Goal: Task Accomplishment & Management: Complete application form

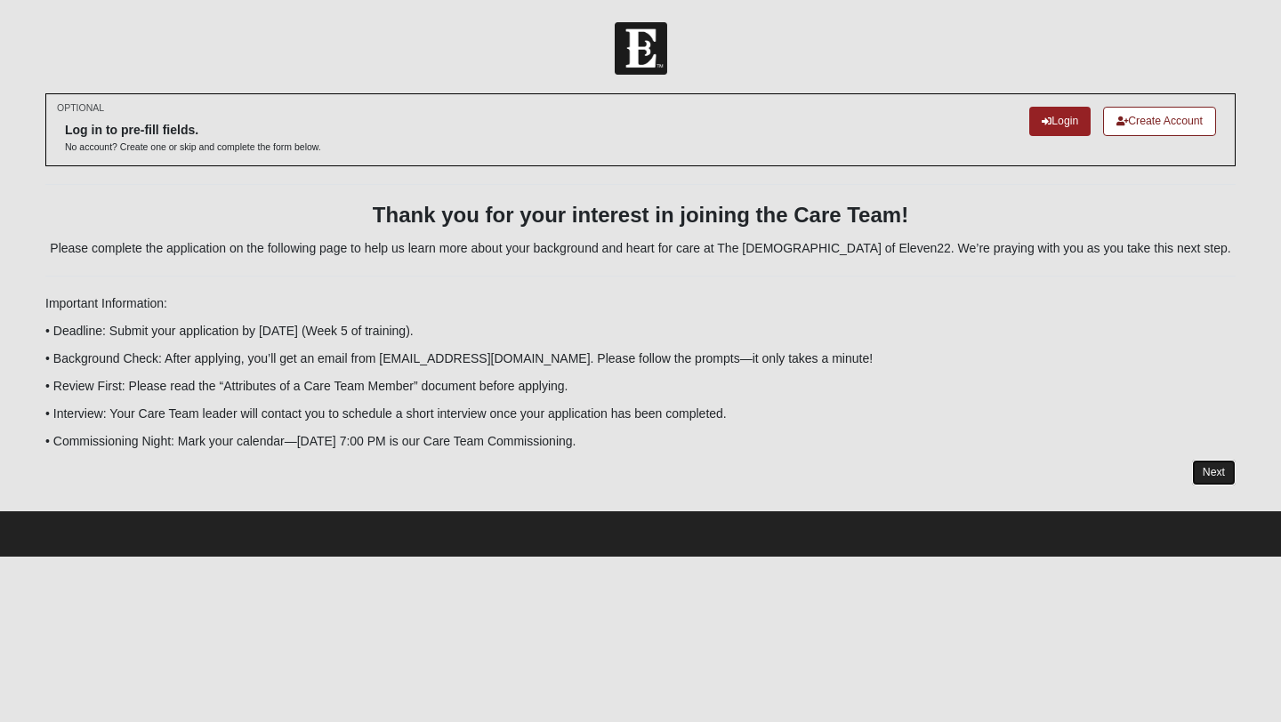
click at [1214, 482] on link "Next" at bounding box center [1214, 473] width 44 height 26
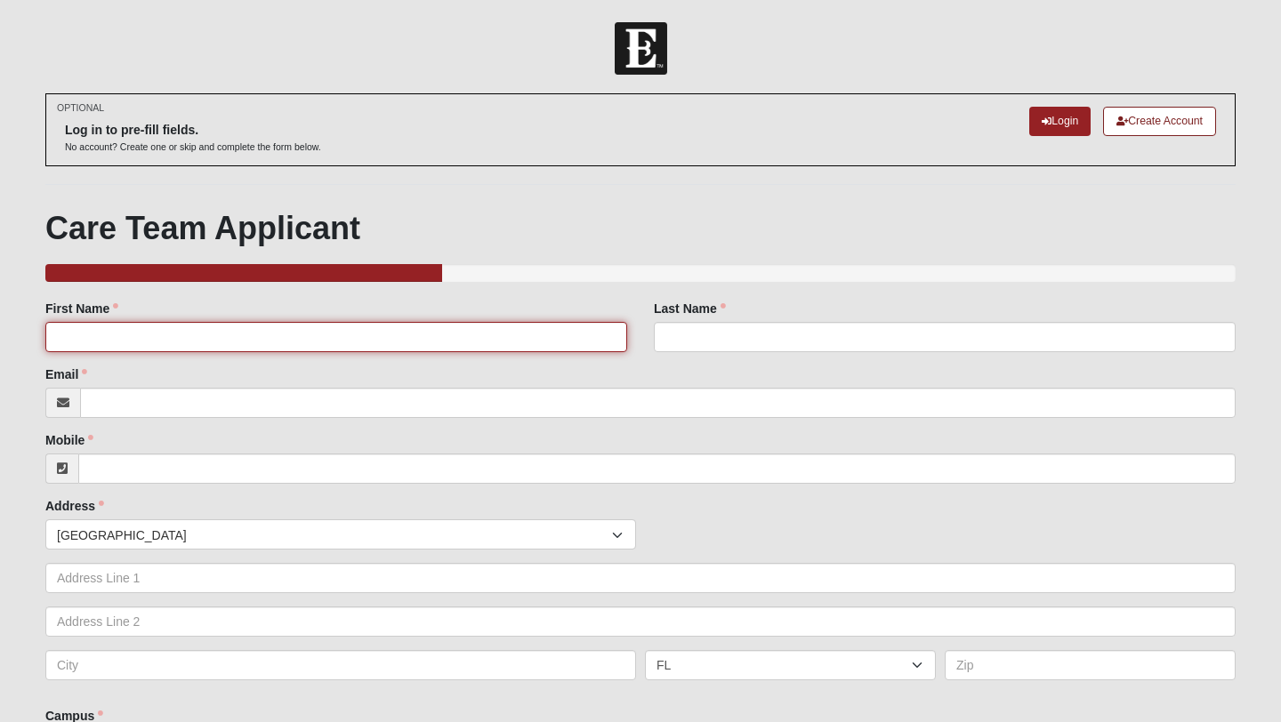
click at [196, 340] on input "First Name" at bounding box center [336, 337] width 582 height 30
type input "[PERSON_NAME]"
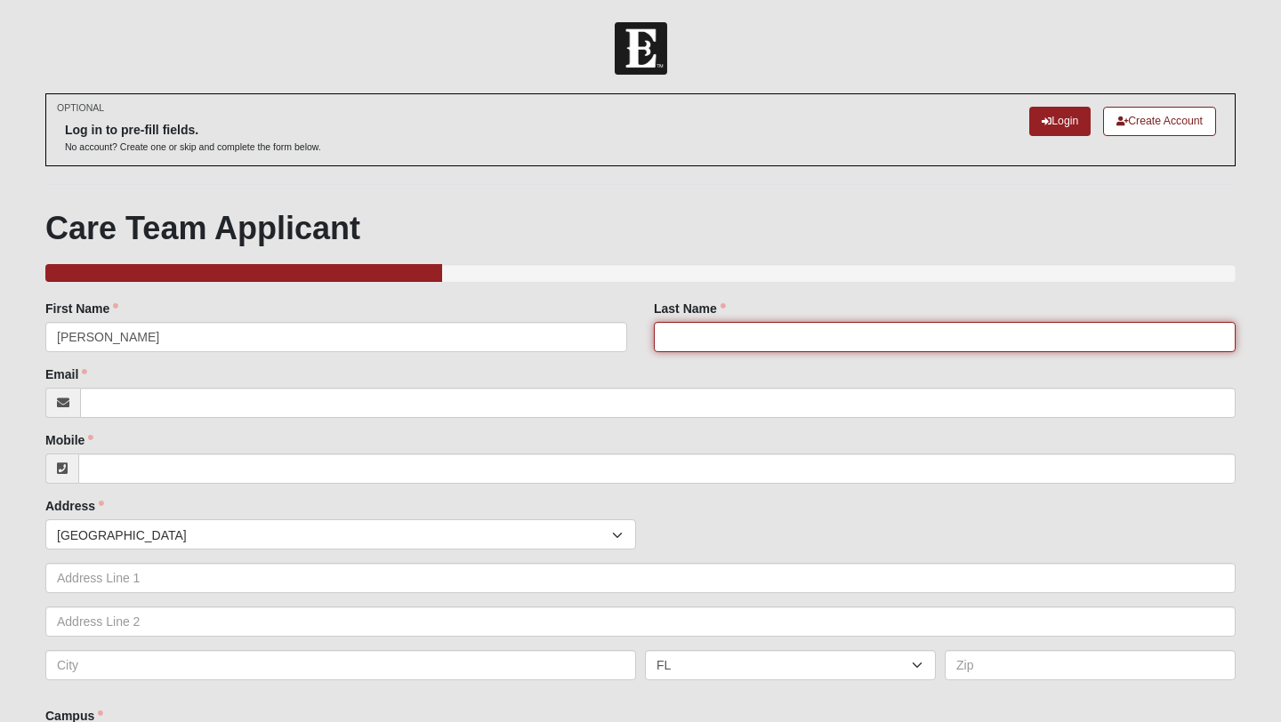
type input "Borders"
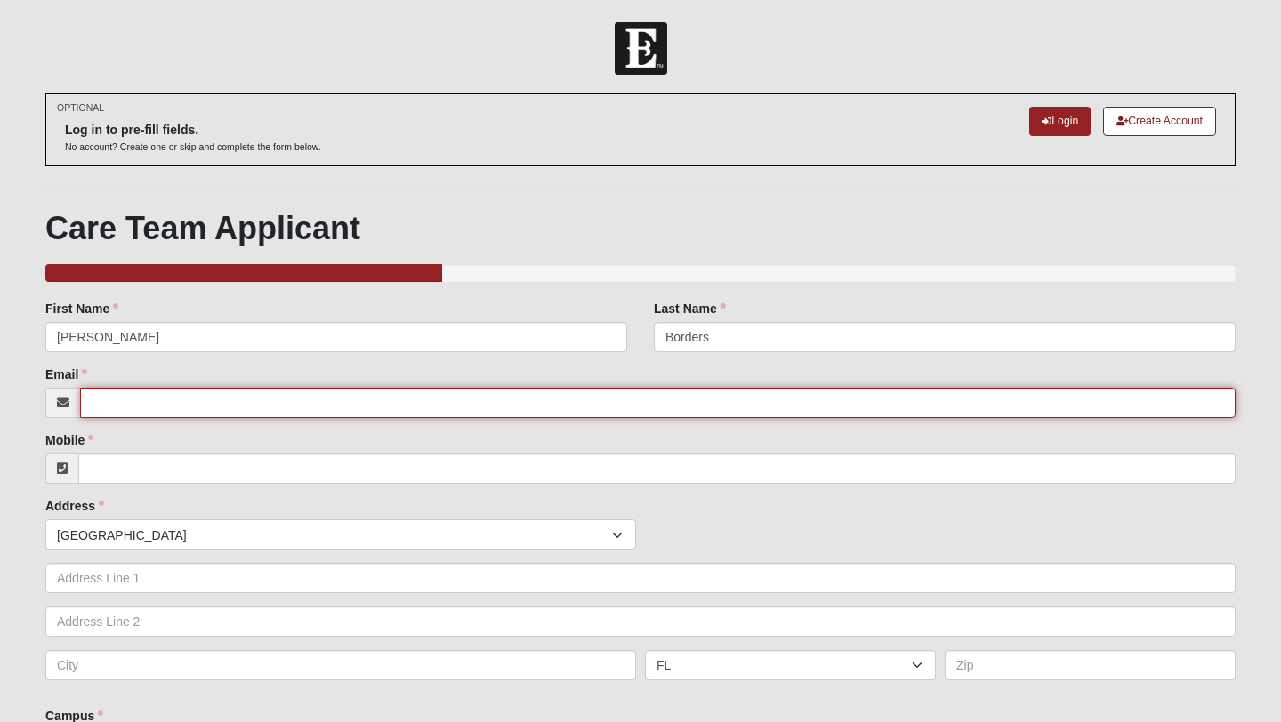
type input "[EMAIL_ADDRESS][DOMAIN_NAME]"
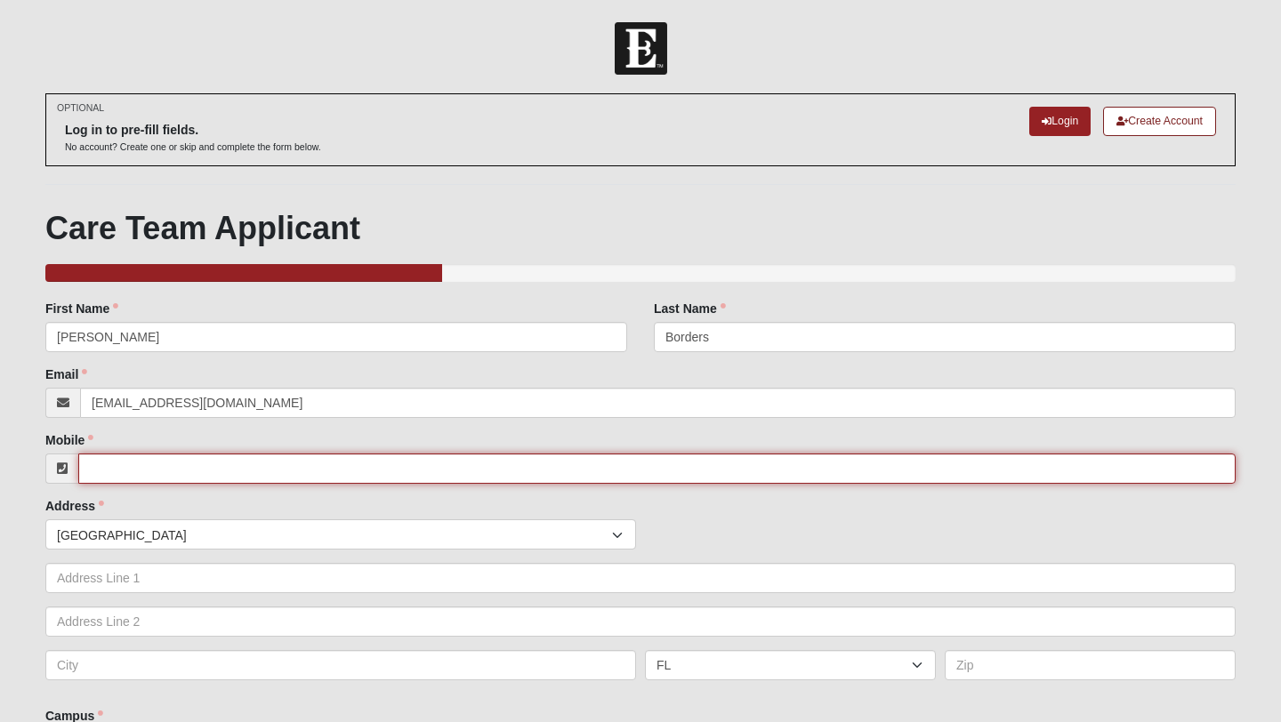
type input "3862888529"
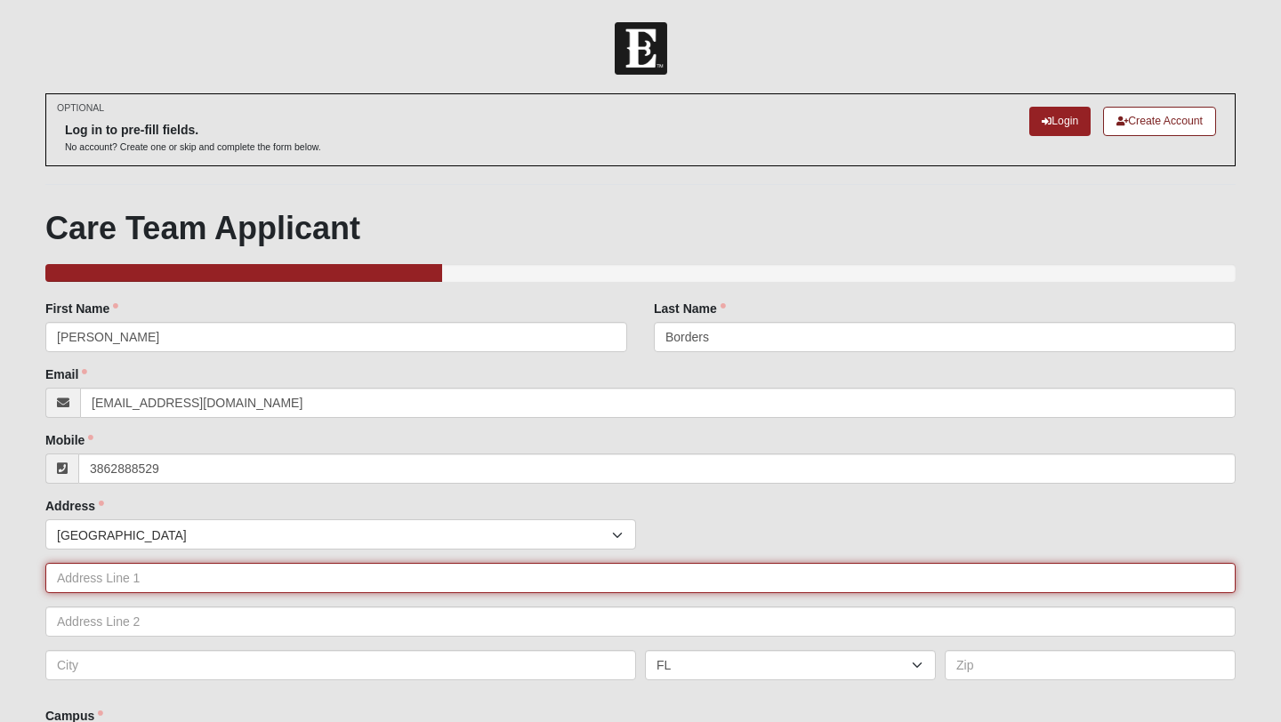
type input "[STREET_ADDRESS]"
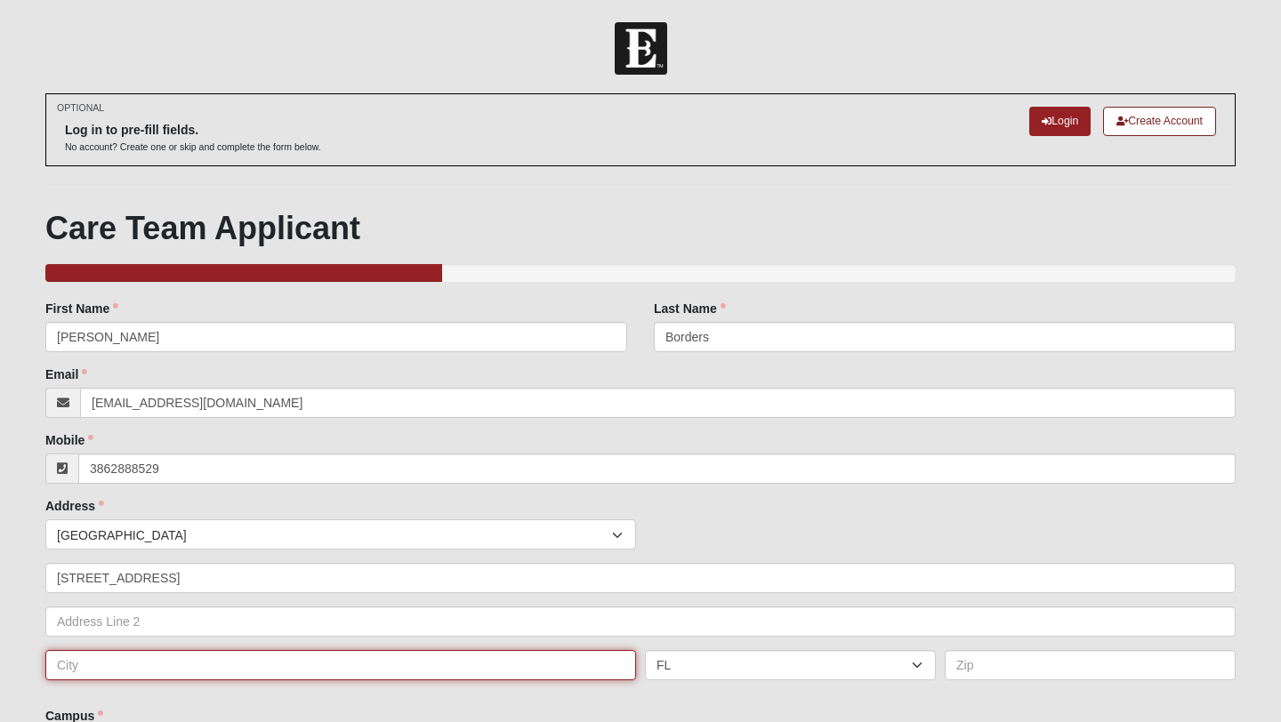
type input "[GEOGRAPHIC_DATA]"
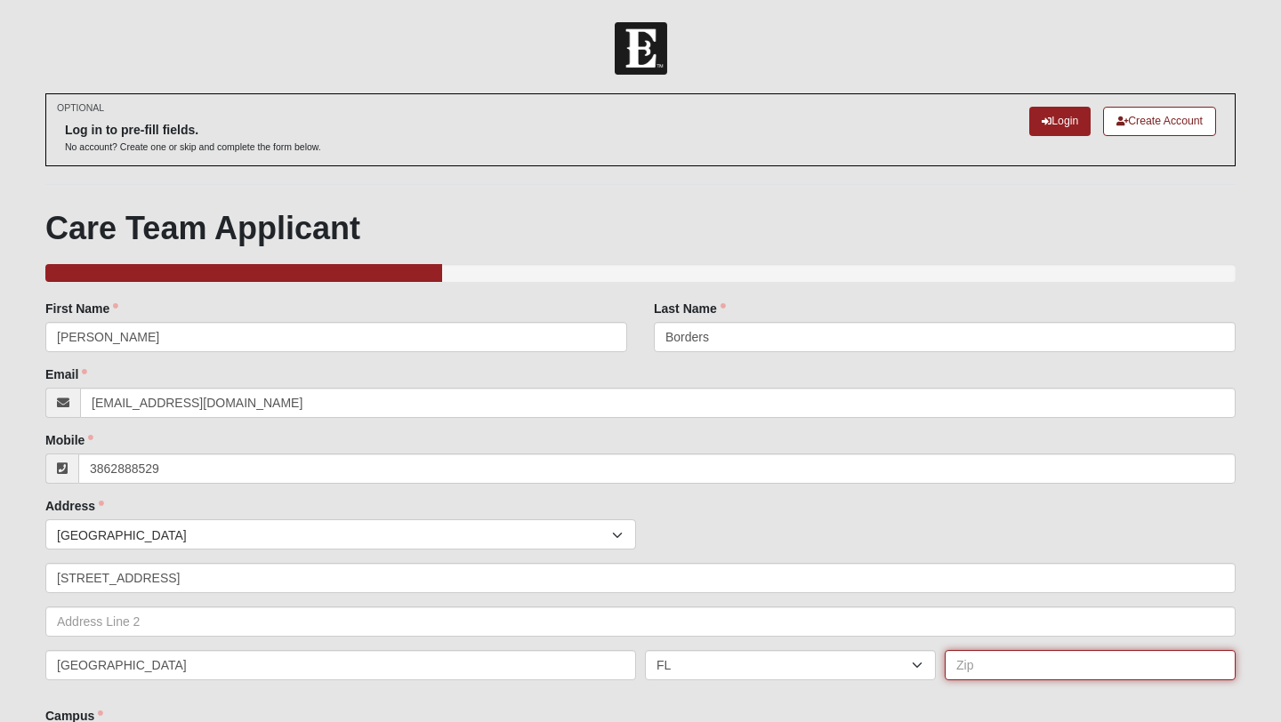
type input "32024"
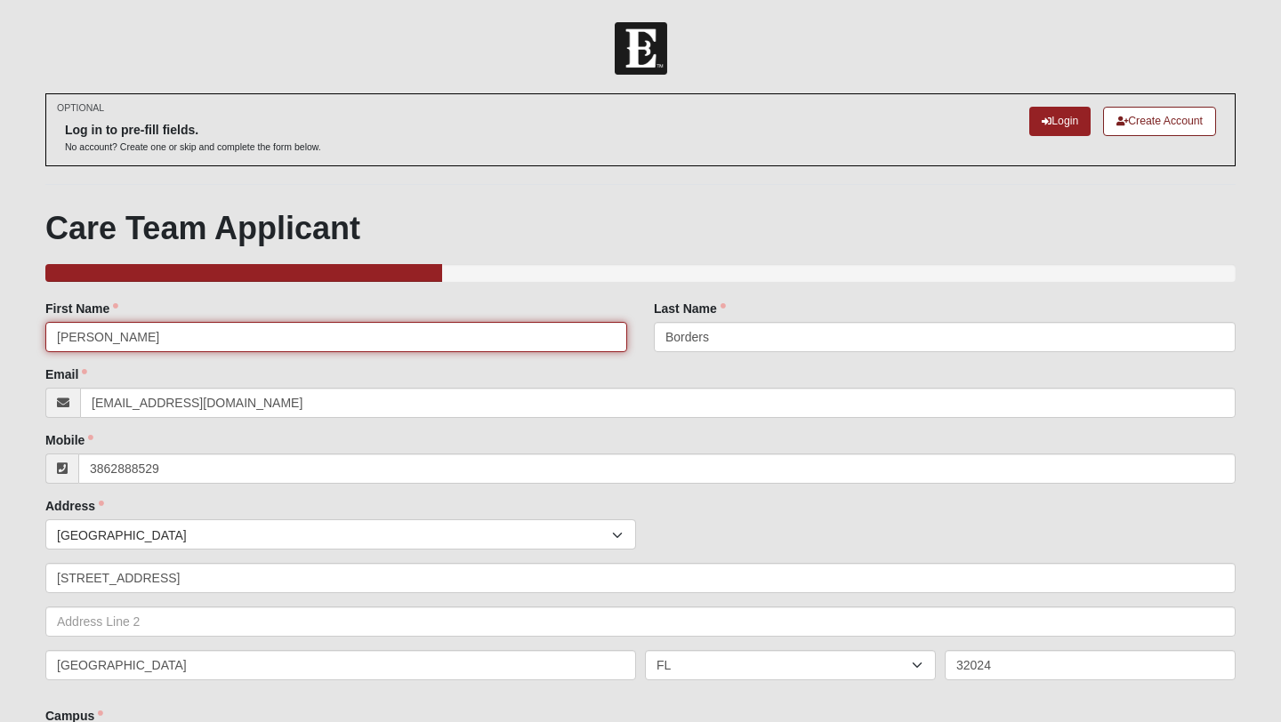
type input "[PHONE_NUMBER]"
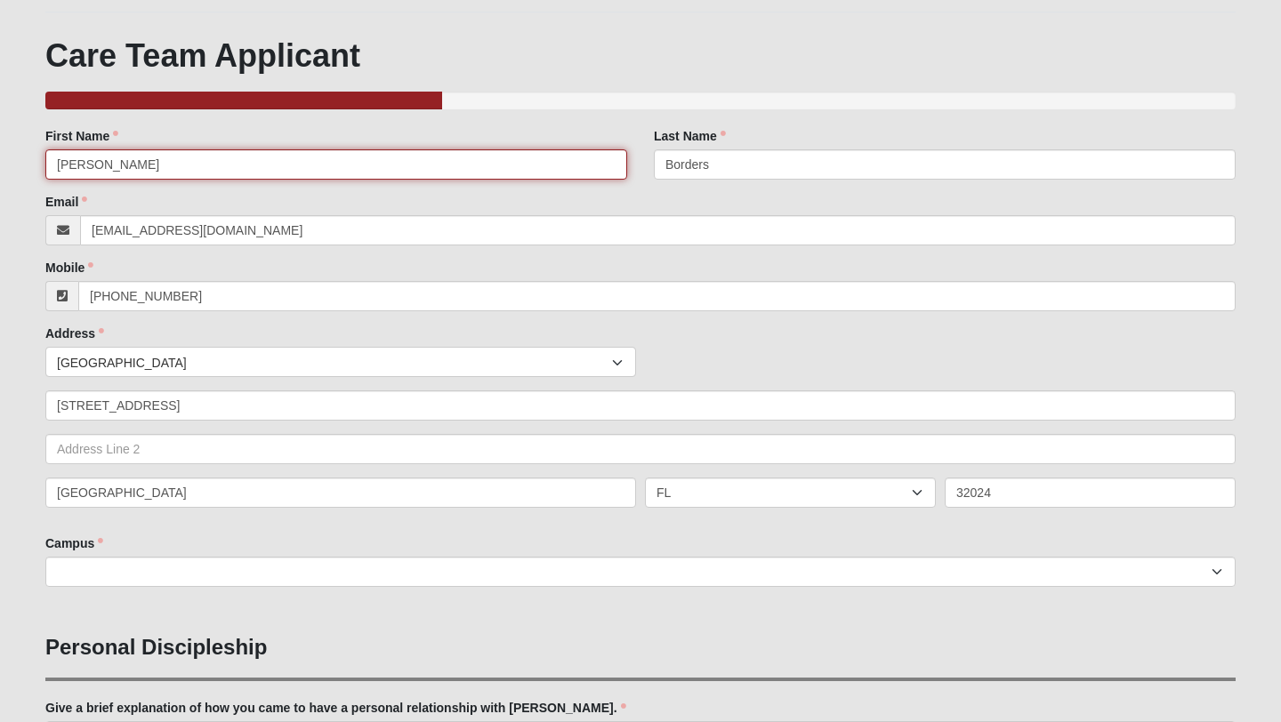
scroll to position [177, 0]
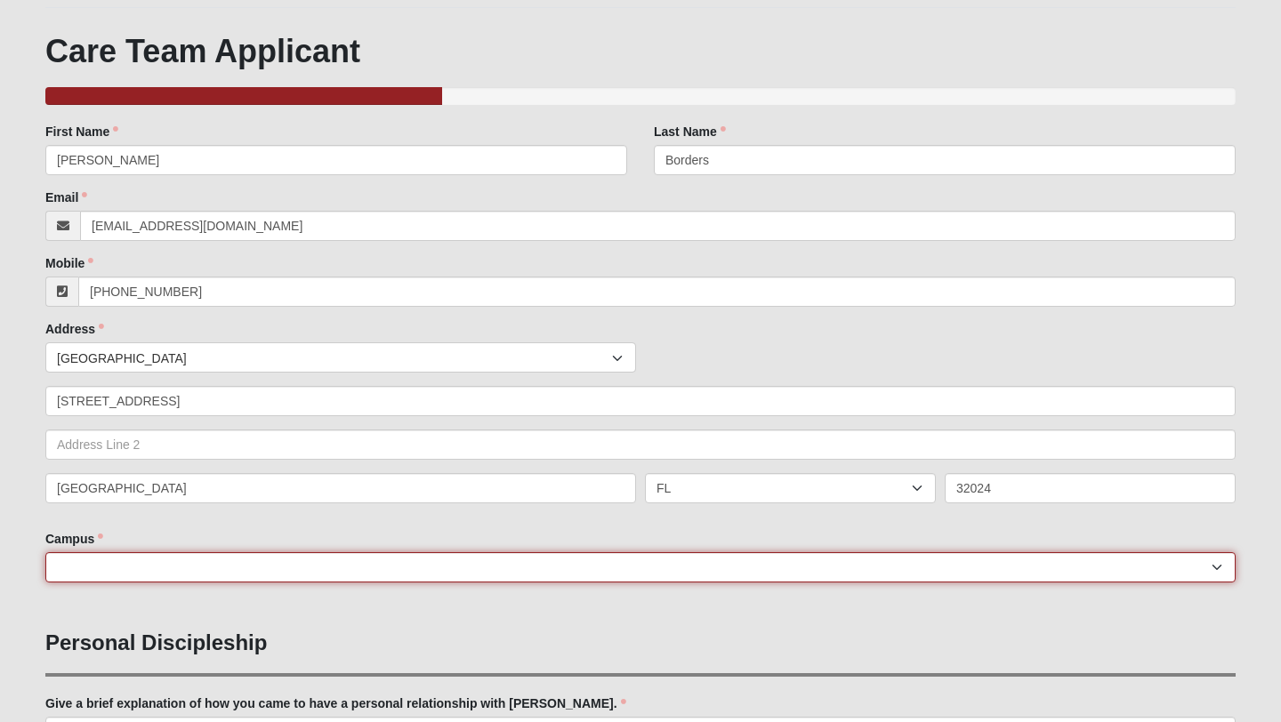
click at [158, 570] on select "[GEOGRAPHIC_DATA] [GEOGRAPHIC_DATA] (Coming Soon) Eleven22 Online [PERSON_NAME]…" at bounding box center [640, 567] width 1190 height 30
select select "10"
click at [45, 552] on select "[GEOGRAPHIC_DATA] [GEOGRAPHIC_DATA] (Coming Soon) Eleven22 Online [PERSON_NAME]…" at bounding box center [640, 567] width 1190 height 30
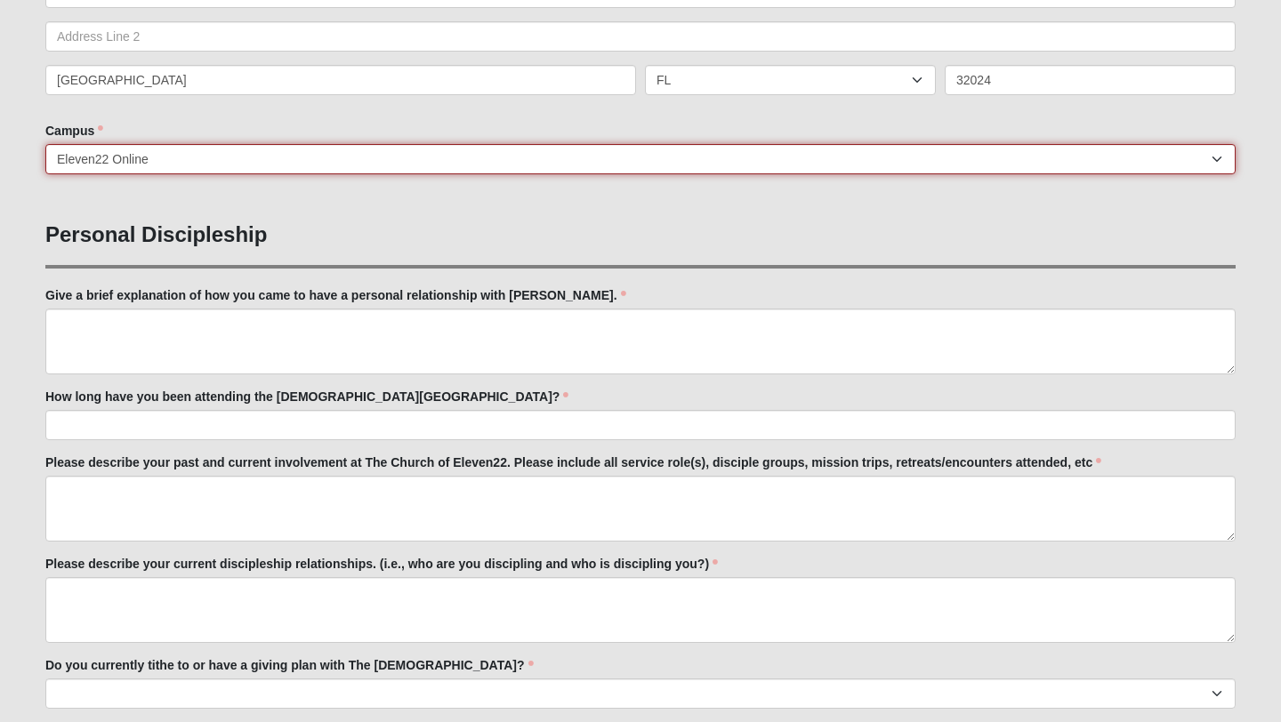
scroll to position [591, 0]
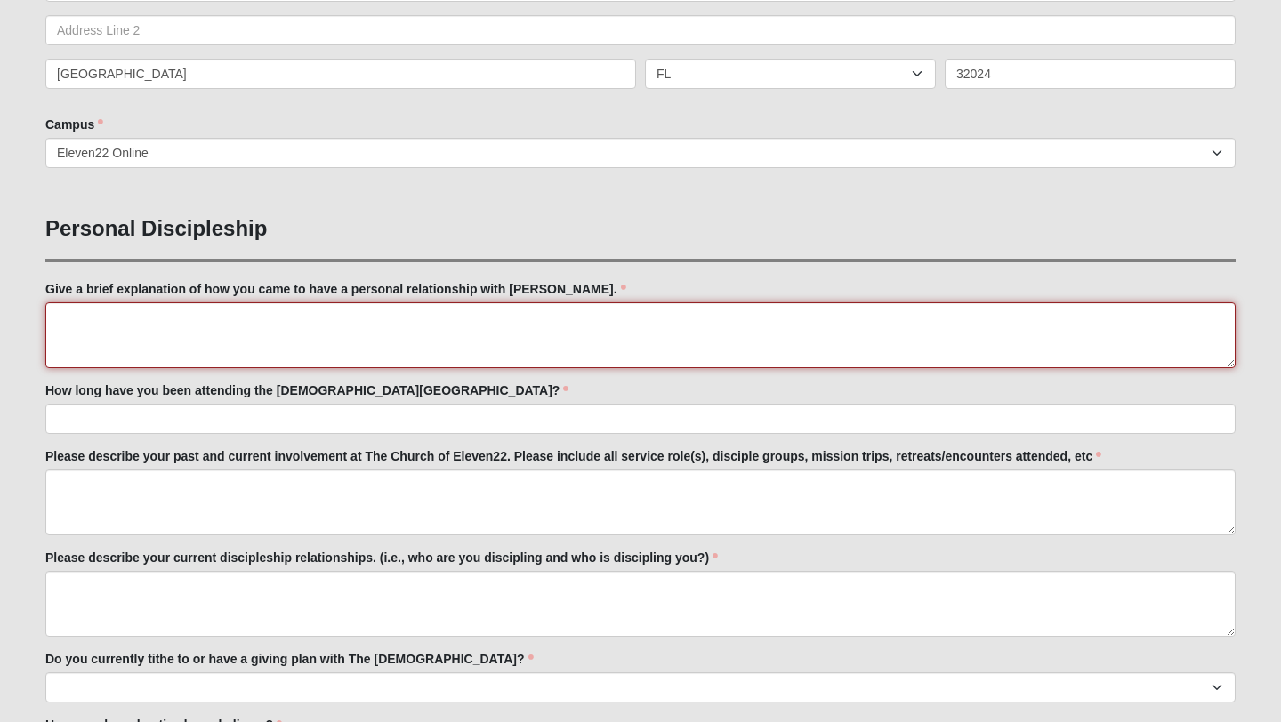
click at [153, 342] on textarea "Give a brief explanation of how you came to have a personal relationship with […" at bounding box center [640, 335] width 1190 height 66
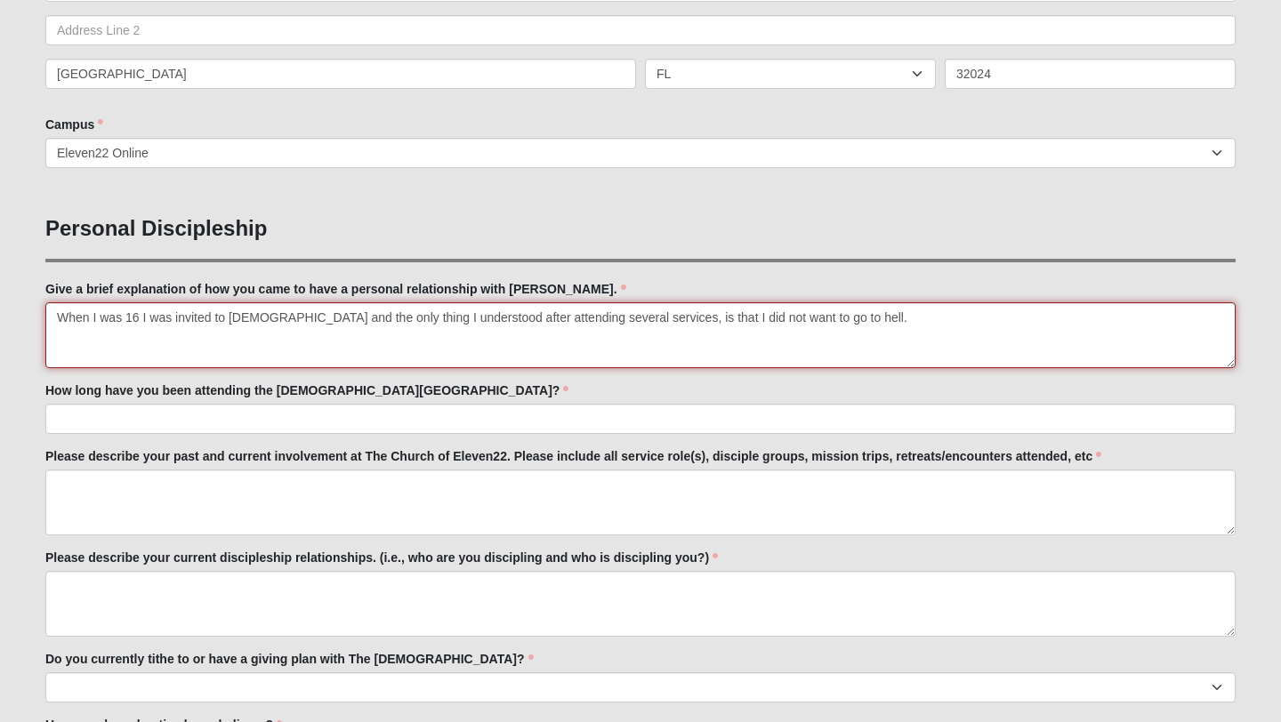
click at [828, 325] on textarea "When I was 16 I was invited to [DEMOGRAPHIC_DATA] and the only thing I understo…" at bounding box center [640, 335] width 1190 height 66
click at [816, 320] on textarea "When I was 16 I was invited to [DEMOGRAPHIC_DATA] and the only thing I understo…" at bounding box center [640, 335] width 1190 height 66
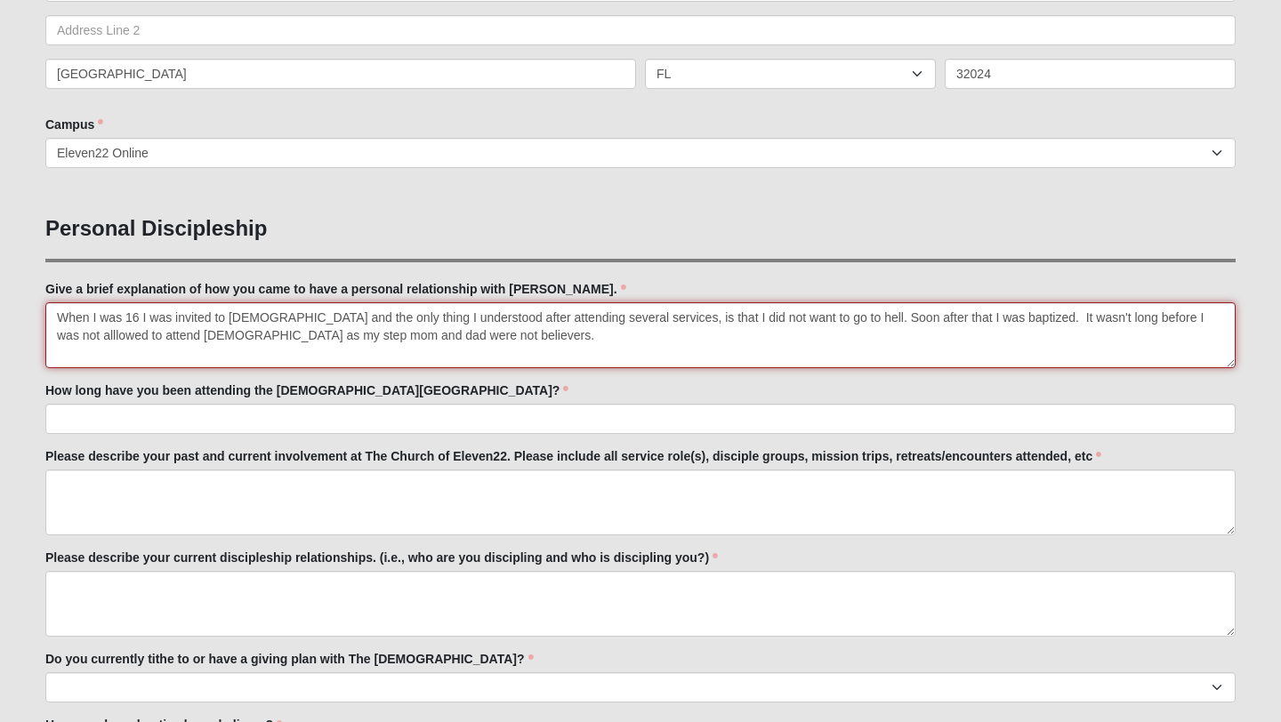
click at [271, 318] on textarea "When I was 16 I was invited to [DEMOGRAPHIC_DATA] and the only thing I understo…" at bounding box center [640, 335] width 1190 height 66
click at [515, 340] on textarea "When I was 16 I was invited to [DEMOGRAPHIC_DATA] by a visiting pastor and the …" at bounding box center [640, 335] width 1190 height 66
type textarea "When I was 16 I was invited to [DEMOGRAPHIC_DATA] by a visiting pastor and the …"
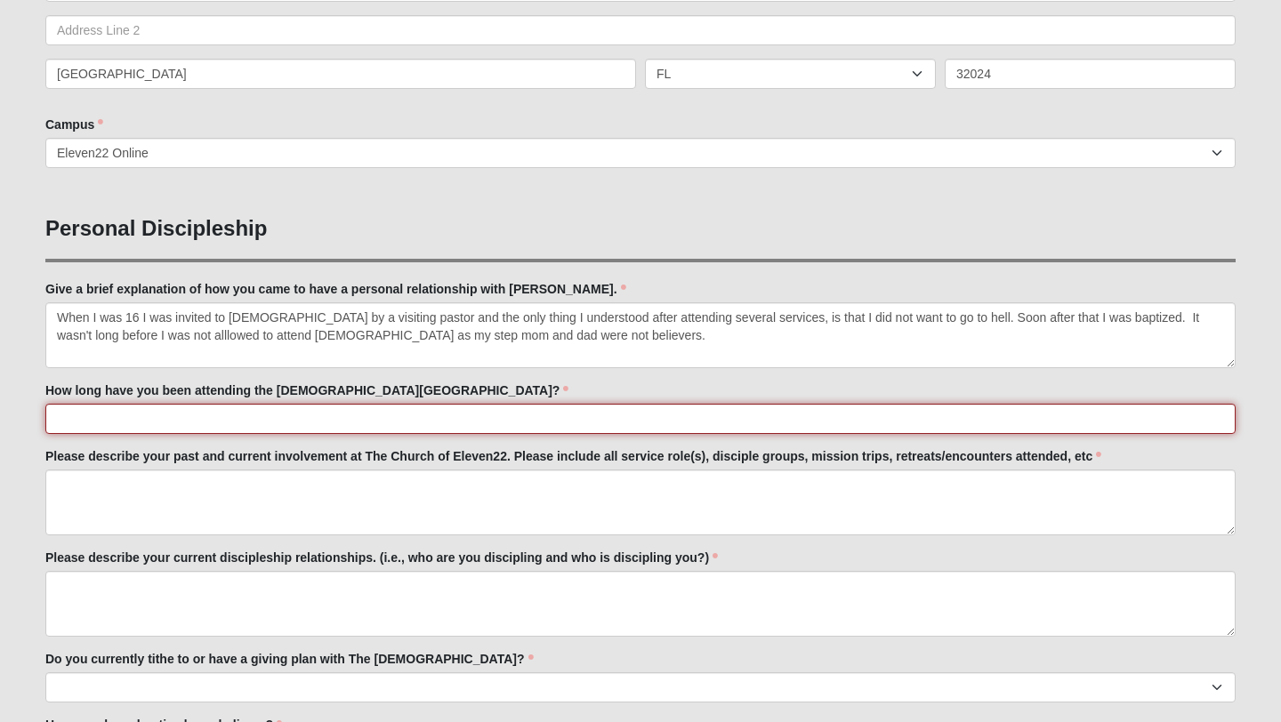
click at [126, 416] on input "How long have you been attending the [DEMOGRAPHIC_DATA][GEOGRAPHIC_DATA]?" at bounding box center [640, 419] width 1190 height 30
click at [415, 422] on input "I have been attending 11:22 since [DATE], I started with online servies in a sm…" at bounding box center [640, 419] width 1190 height 30
click at [776, 420] on input "I have been attending 11:22 since [DATE], I started with online services in a s…" at bounding box center [640, 419] width 1190 height 30
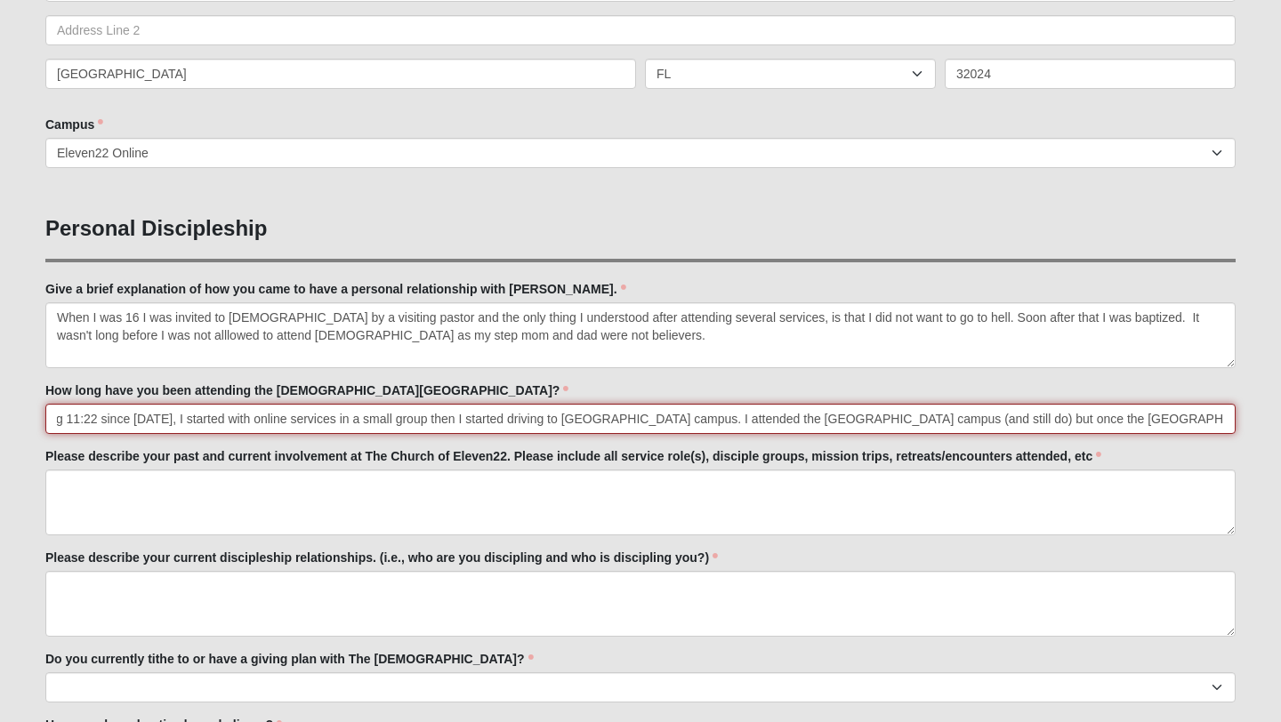
scroll to position [0, 117]
click at [1184, 422] on input "I have been attending 11:22 since [DATE], I started with online services in a s…" at bounding box center [640, 419] width 1190 height 30
click at [1224, 422] on input "I have been attending 11:22 since [DATE], I started with online services in a s…" at bounding box center [640, 419] width 1190 height 30
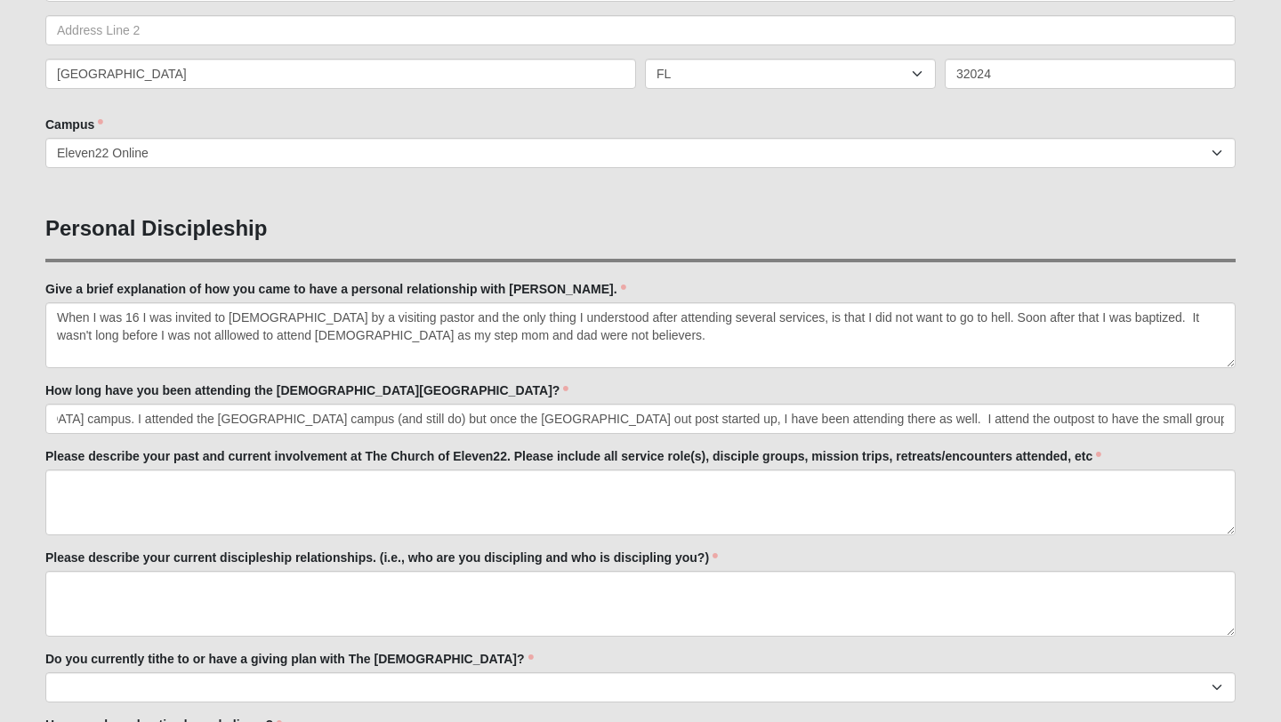
scroll to position [0, 0]
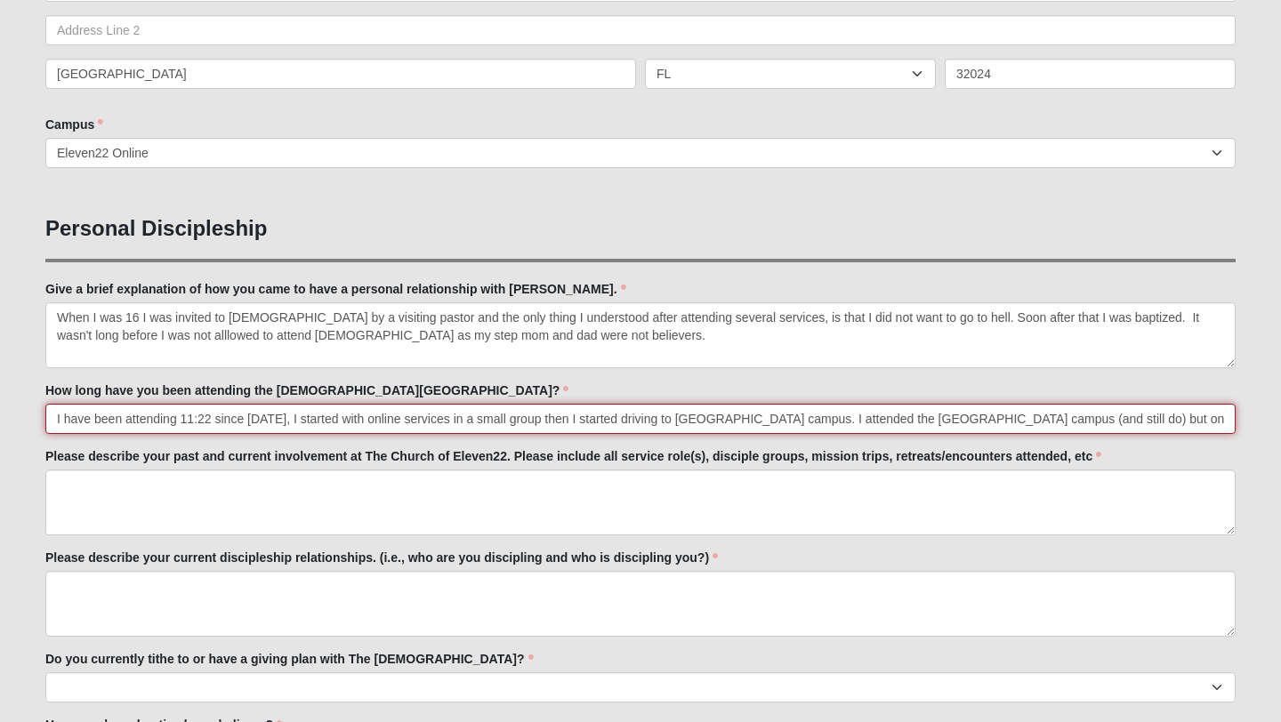
click at [1185, 422] on input "I have been attending 11:22 since [DATE], I started with online services in a s…" at bounding box center [640, 419] width 1190 height 30
click at [1226, 419] on input "I have been attending 11:22 since [DATE], I started with online services in a s…" at bounding box center [640, 419] width 1190 height 30
click at [992, 422] on input "I have been attending 11:22 since [DATE], I started with online services in a s…" at bounding box center [640, 419] width 1190 height 30
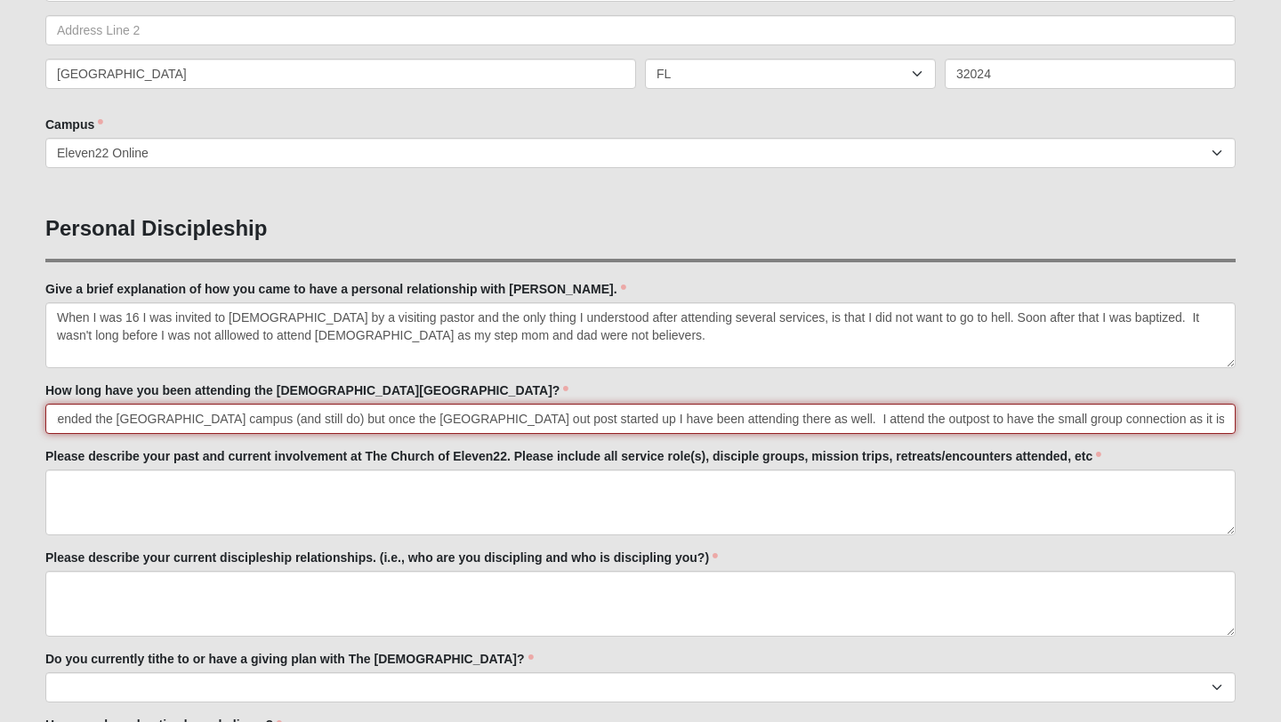
click at [1227, 419] on input "I have been attending 11:22 since [DATE], I started with online services in a s…" at bounding box center [640, 419] width 1190 height 30
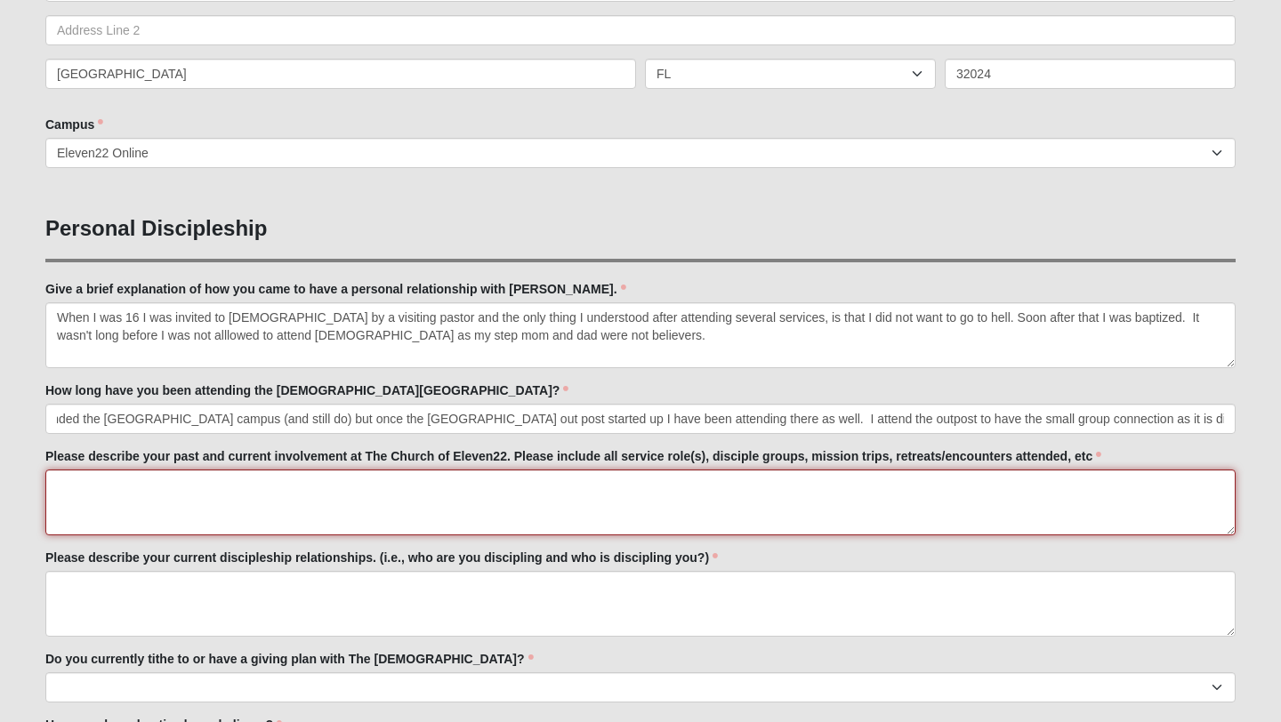
click at [410, 499] on textarea "Please describe your past and current involvement at The Church of Eleven22. Pl…" at bounding box center [640, 503] width 1190 height 66
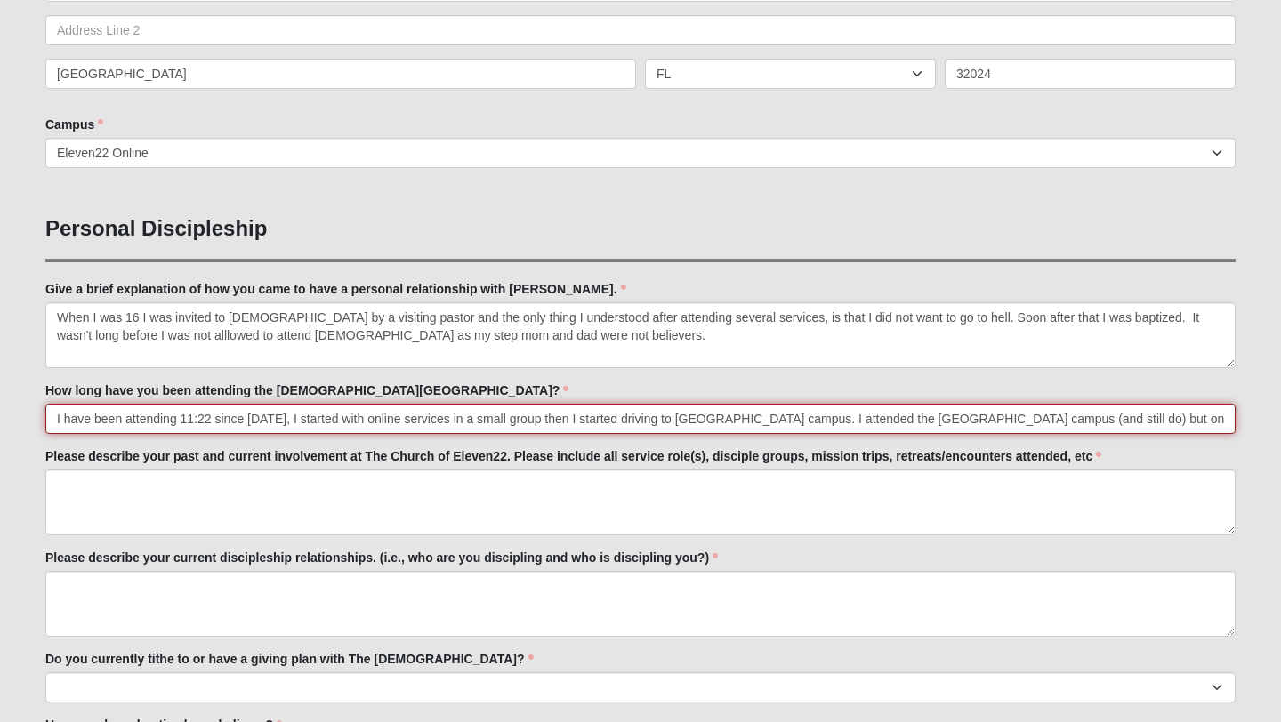
drag, startPoint x: 281, startPoint y: 421, endPoint x: 548, endPoint y: 430, distance: 266.9
click at [548, 430] on input "I have been attending 11:22 since [DATE], I started with online services in a s…" at bounding box center [640, 419] width 1190 height 30
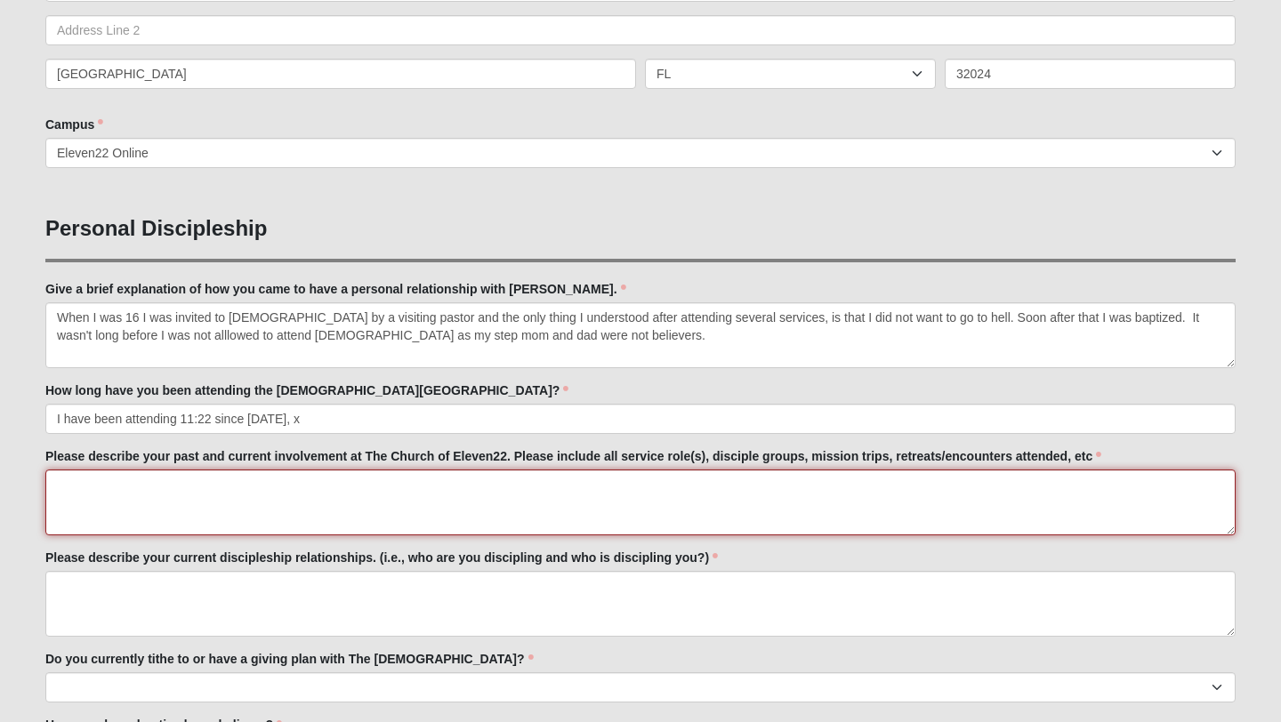
click at [190, 497] on textarea "Please describe your past and current involvement at The Church of Eleven22. Pl…" at bounding box center [640, 503] width 1190 height 66
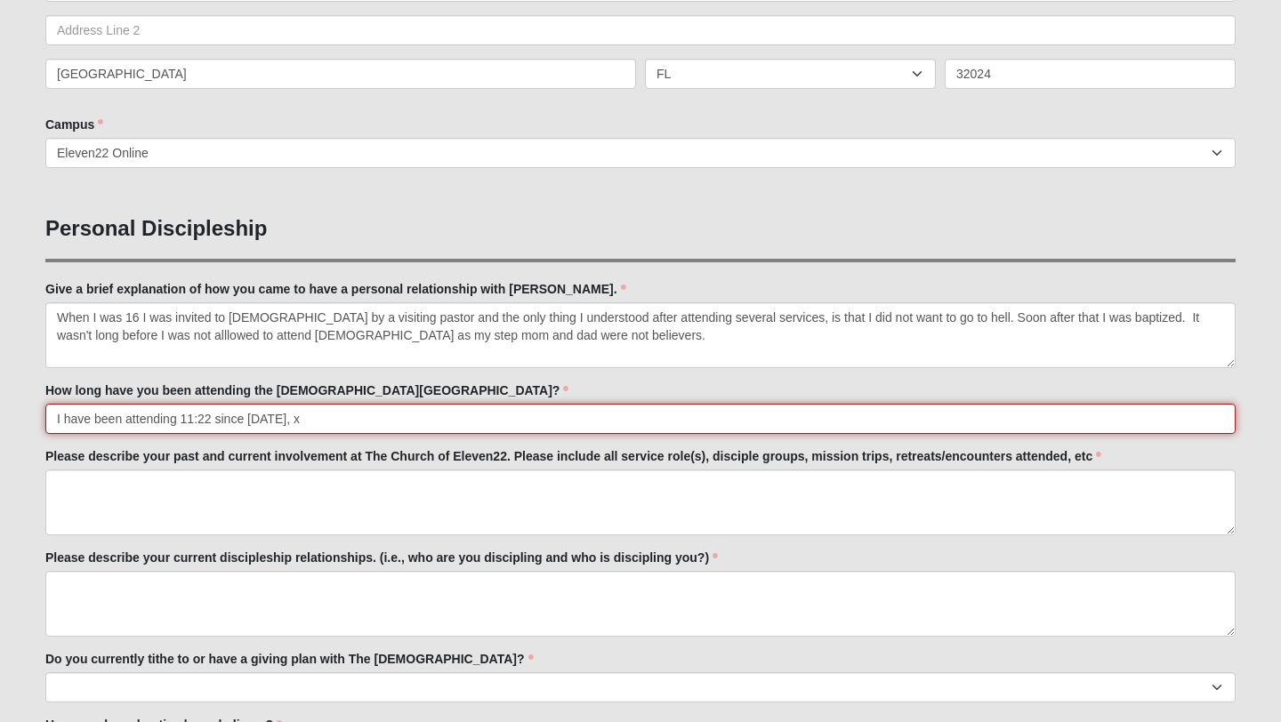
click at [303, 423] on input "I have been attending 11:22 since [DATE], x" at bounding box center [640, 419] width 1190 height 30
type input "I have been attending 11:22 since [DATE]."
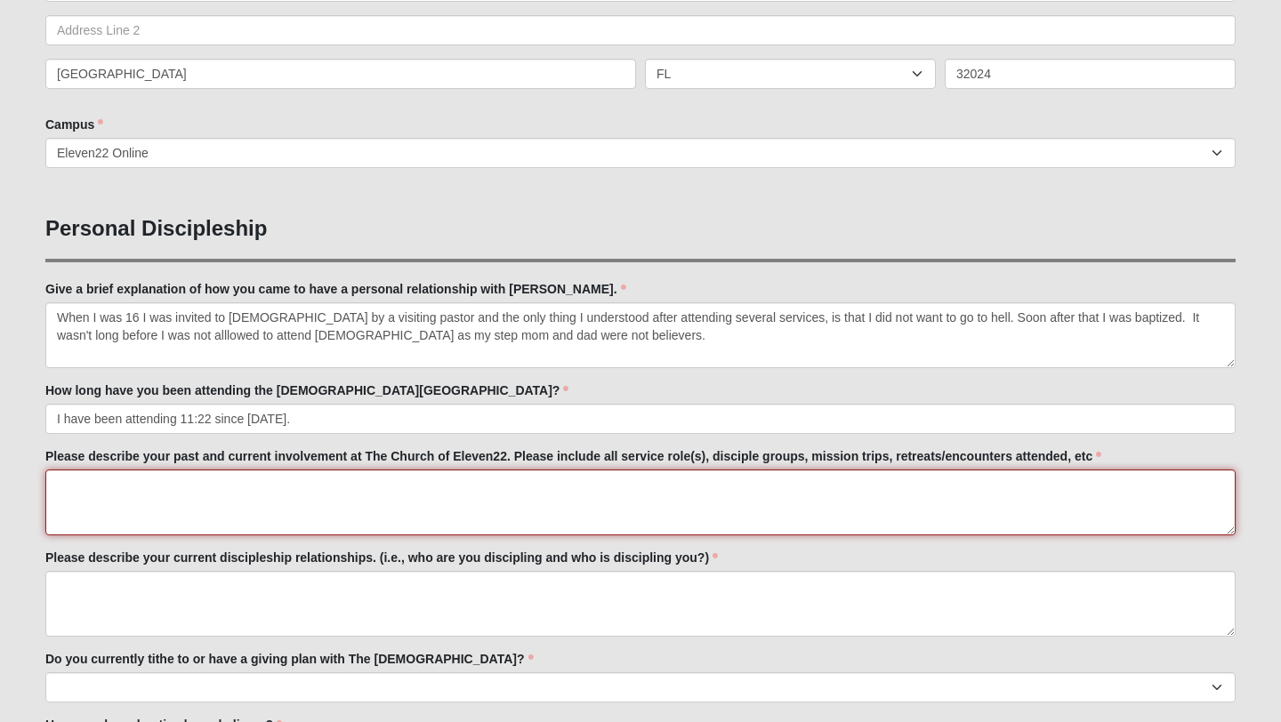
click at [192, 486] on textarea "Please describe your past and current involvement at The Church of Eleven22. Pl…" at bounding box center [640, 503] width 1190 height 66
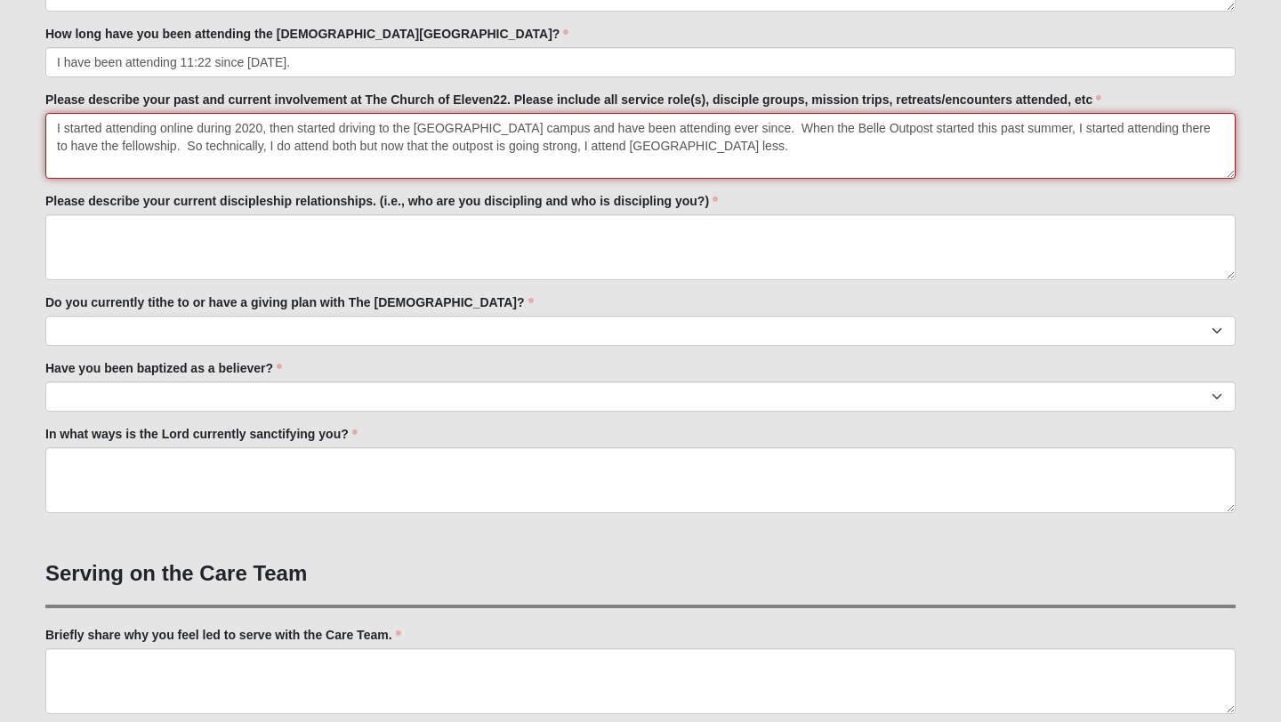
scroll to position [951, 0]
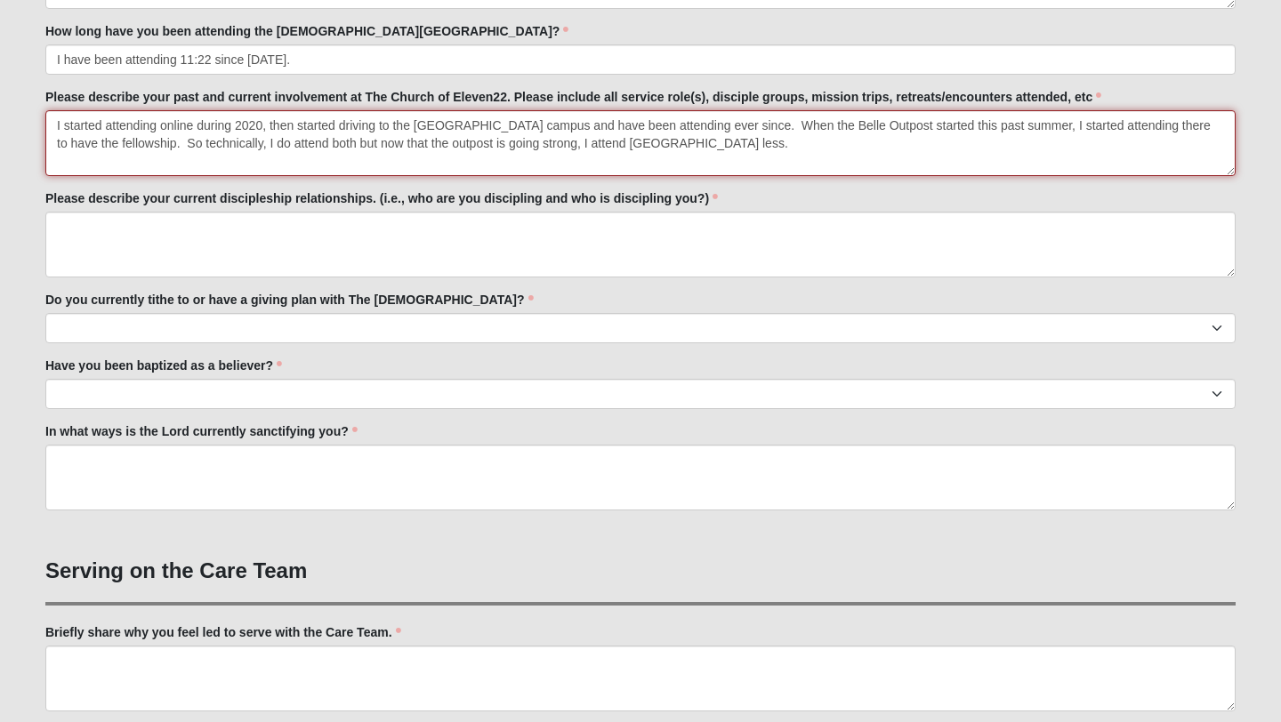
type textarea "I started attending online during 2020, then started driving to the [GEOGRAPHIC…"
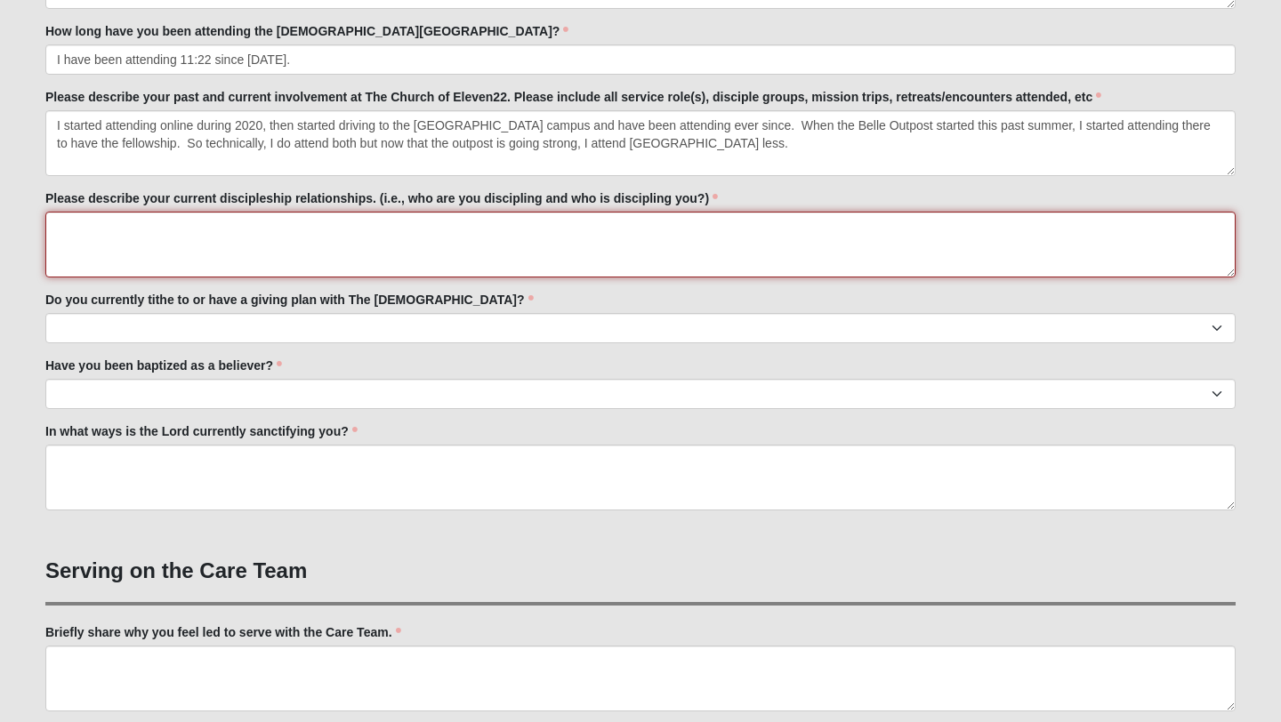
click at [184, 240] on textarea "Please describe your current discipleship relationships. (i.e., who are you dis…" at bounding box center [640, 245] width 1190 height 66
click at [276, 253] on textarea "Please describe your current discipleship relationships. (i.e., who are you dis…" at bounding box center [640, 245] width 1190 height 66
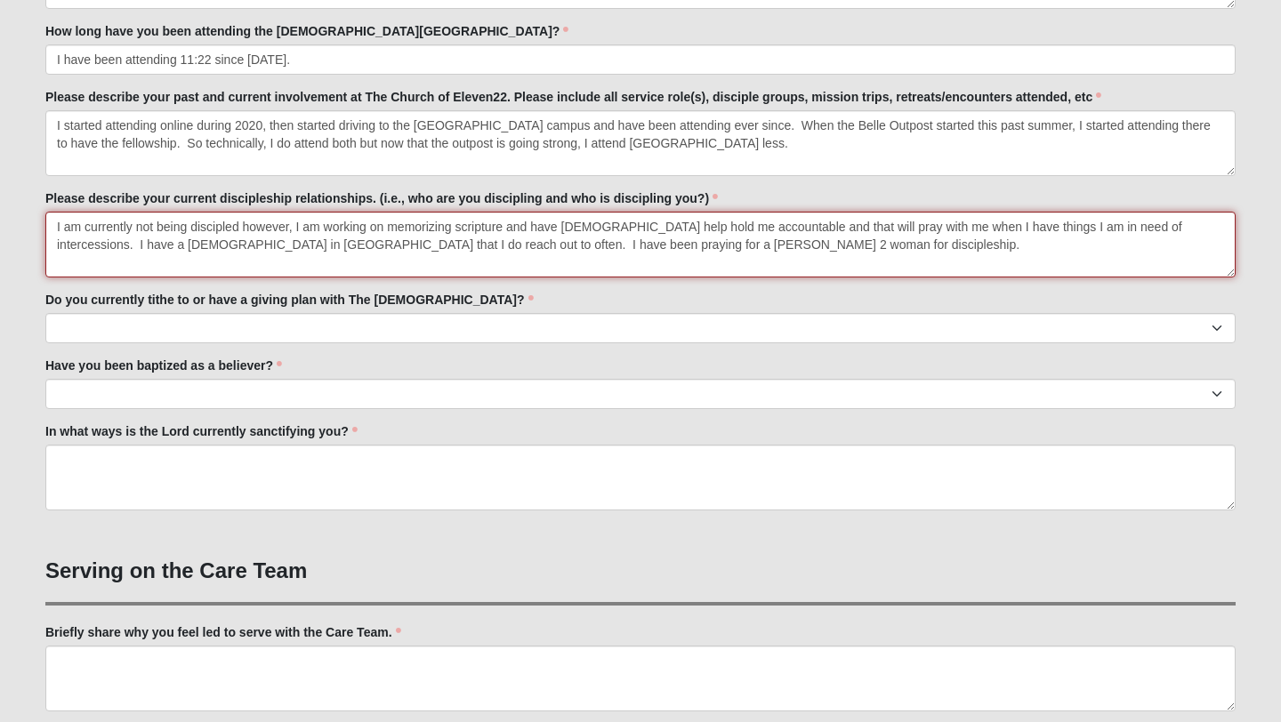
type textarea "I am currently not being discipled however, I am working on memorizing scriptur…"
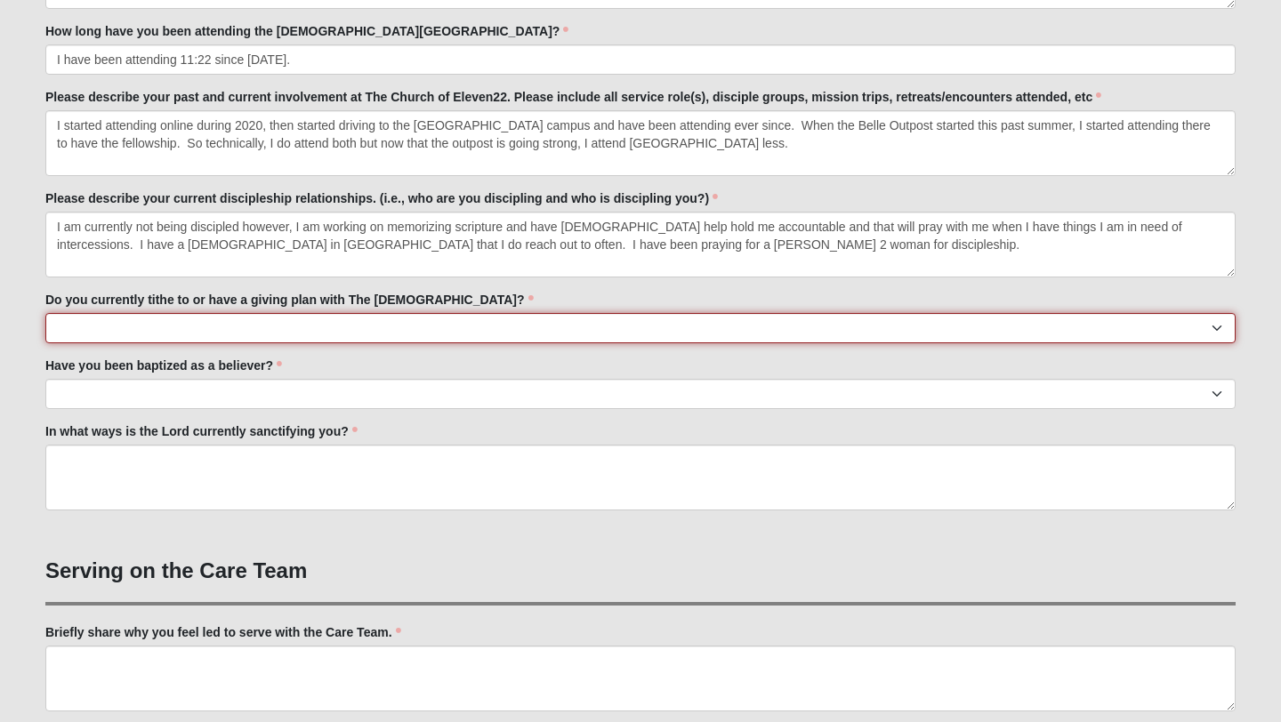
click at [111, 328] on select "No Yes" at bounding box center [640, 328] width 1190 height 30
select select "True"
click at [45, 313] on select "No Yes" at bounding box center [640, 328] width 1190 height 30
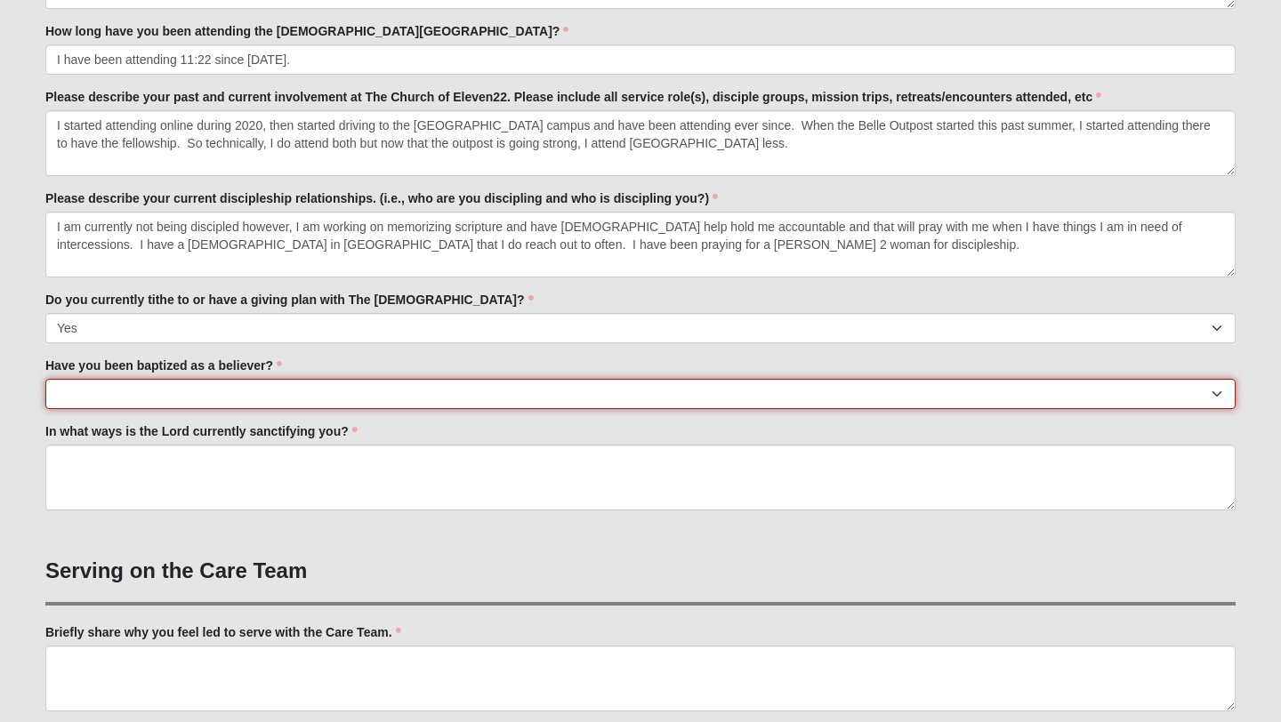
click at [87, 392] on select "No Yes" at bounding box center [640, 394] width 1190 height 30
select select "True"
click at [45, 379] on select "No Yes" at bounding box center [640, 394] width 1190 height 30
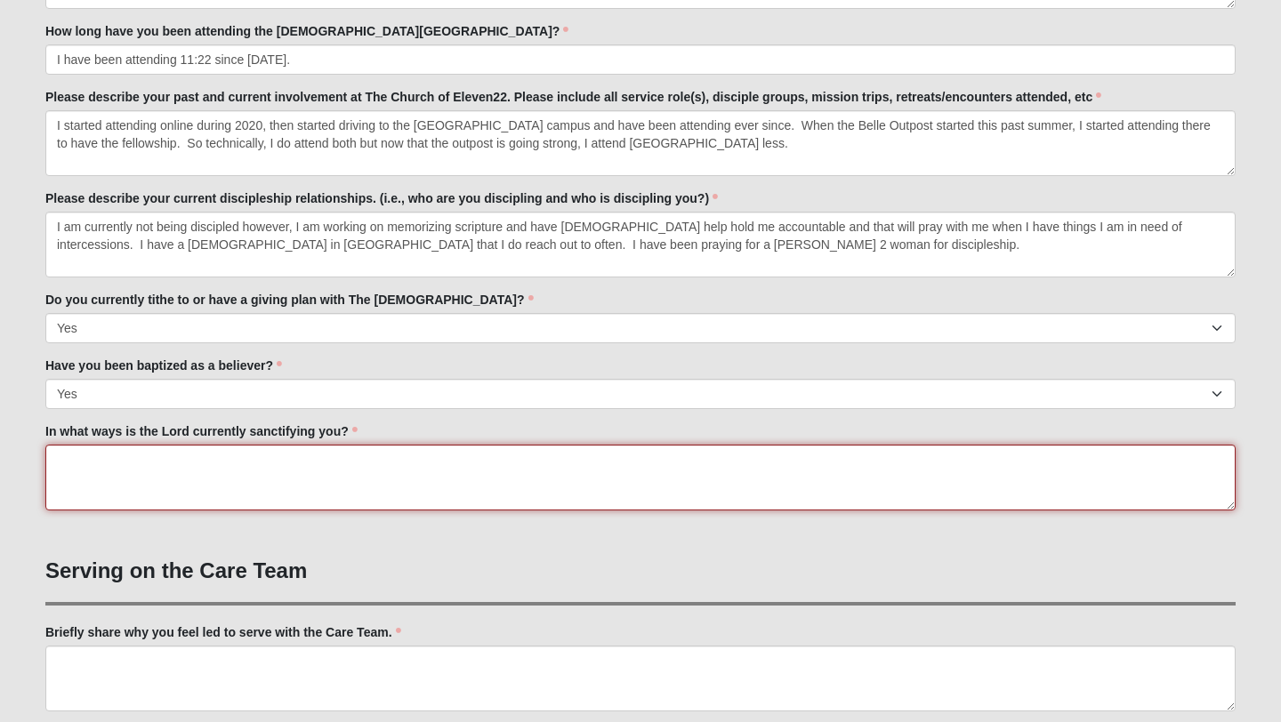
click at [95, 478] on textarea "In what ways is the Lord currently sanctifying you?" at bounding box center [640, 478] width 1190 height 66
type textarea "T"
click at [223, 461] on textarea "Ensuring that I am seeking HIm first ([PERSON_NAME][DEMOGRAPHIC_DATA]:33)," at bounding box center [640, 478] width 1190 height 66
click at [368, 462] on textarea "Ensuring that I am seeking Him first ([PERSON_NAME][DEMOGRAPHIC_DATA]:33)," at bounding box center [640, 478] width 1190 height 66
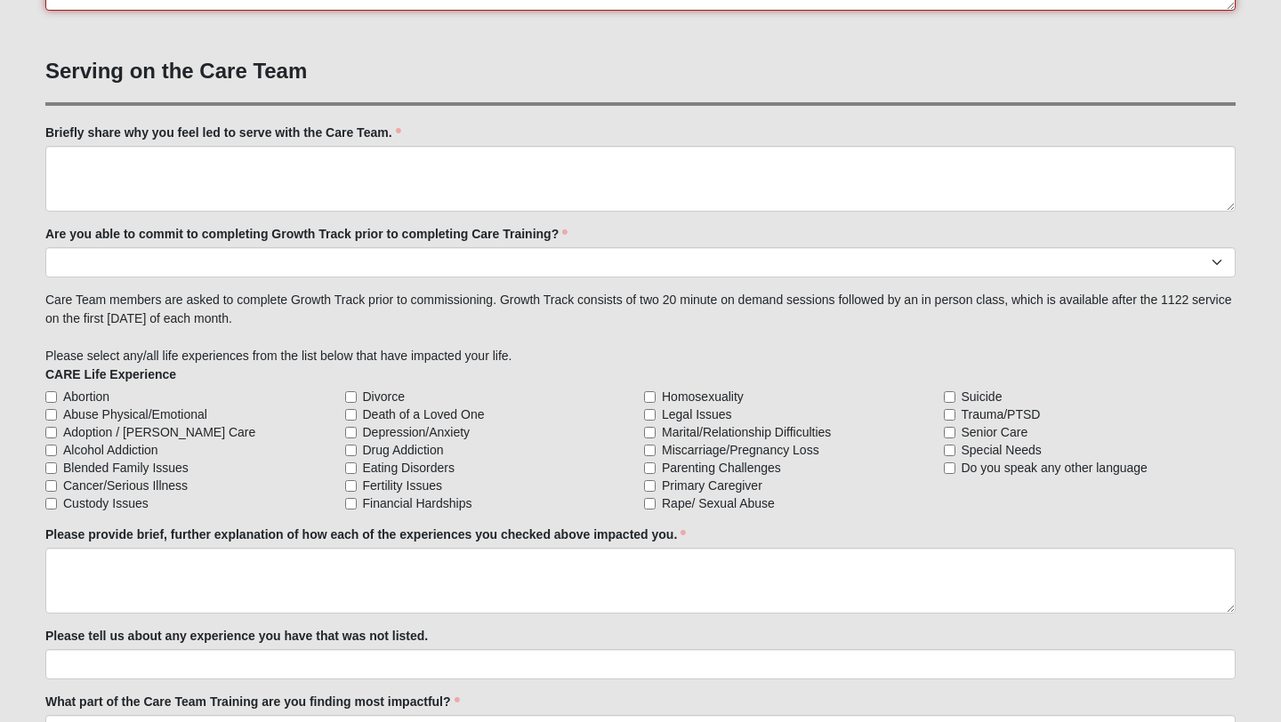
scroll to position [1452, 0]
type textarea "Ensuring that I am seeking Him first ([PERSON_NAME][DEMOGRAPHIC_DATA]:33), that…"
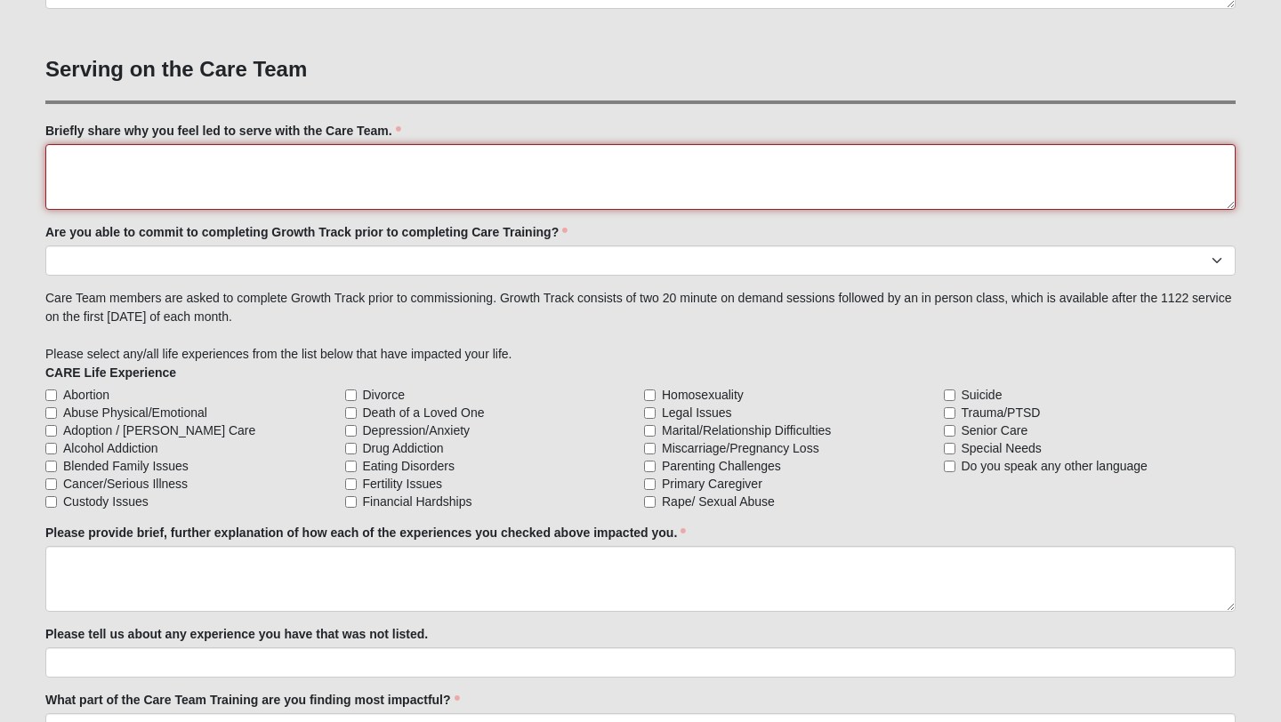
click at [90, 158] on textarea "Briefly share why you feel led to serve with the Care Team." at bounding box center [640, 177] width 1190 height 66
click at [291, 162] on textarea "Being for others what is lacking in my life, serving and prayer" at bounding box center [640, 177] width 1190 height 66
click at [454, 161] on textarea "Being for others what is lacking in my life, as well as serving and prayer" at bounding box center [640, 177] width 1190 height 66
type textarea "Being for others what is lacking in my life, as well as serving and praying for…"
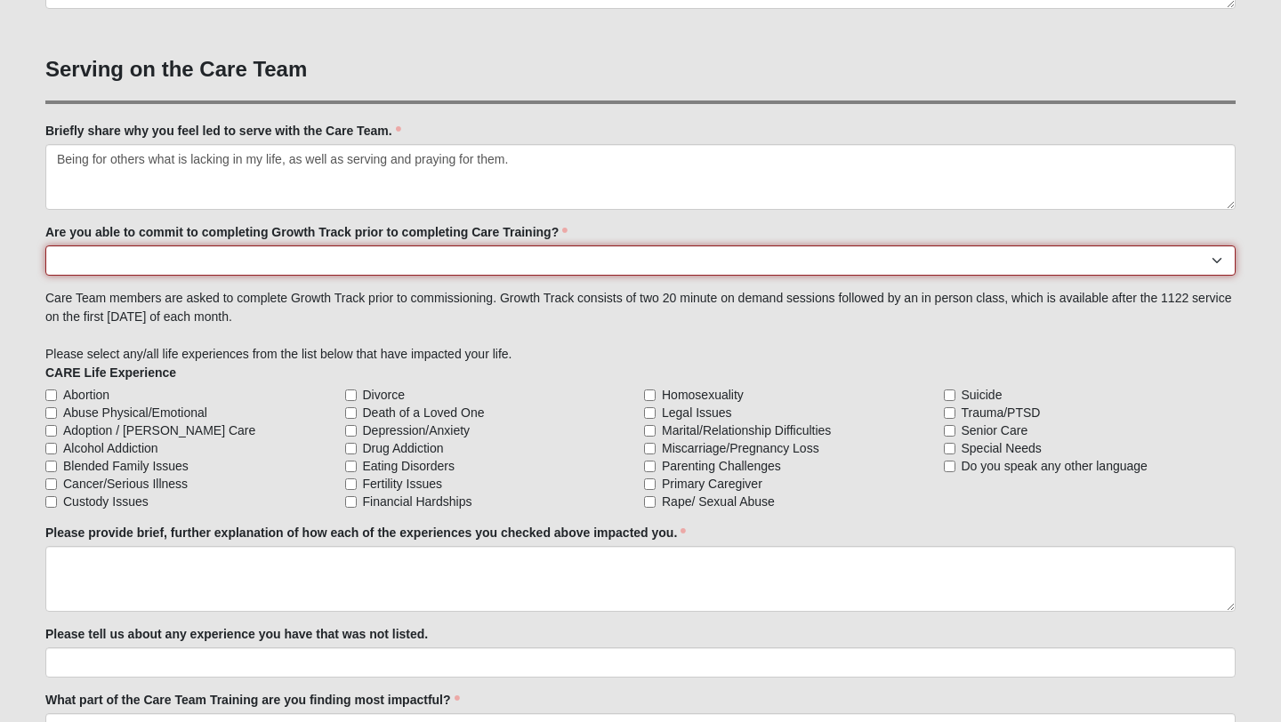
click at [139, 253] on select "Yes No Already Completed" at bounding box center [640, 260] width 1190 height 30
select select "Already Completed"
click at [45, 245] on select "Yes No Already Completed" at bounding box center [640, 260] width 1190 height 30
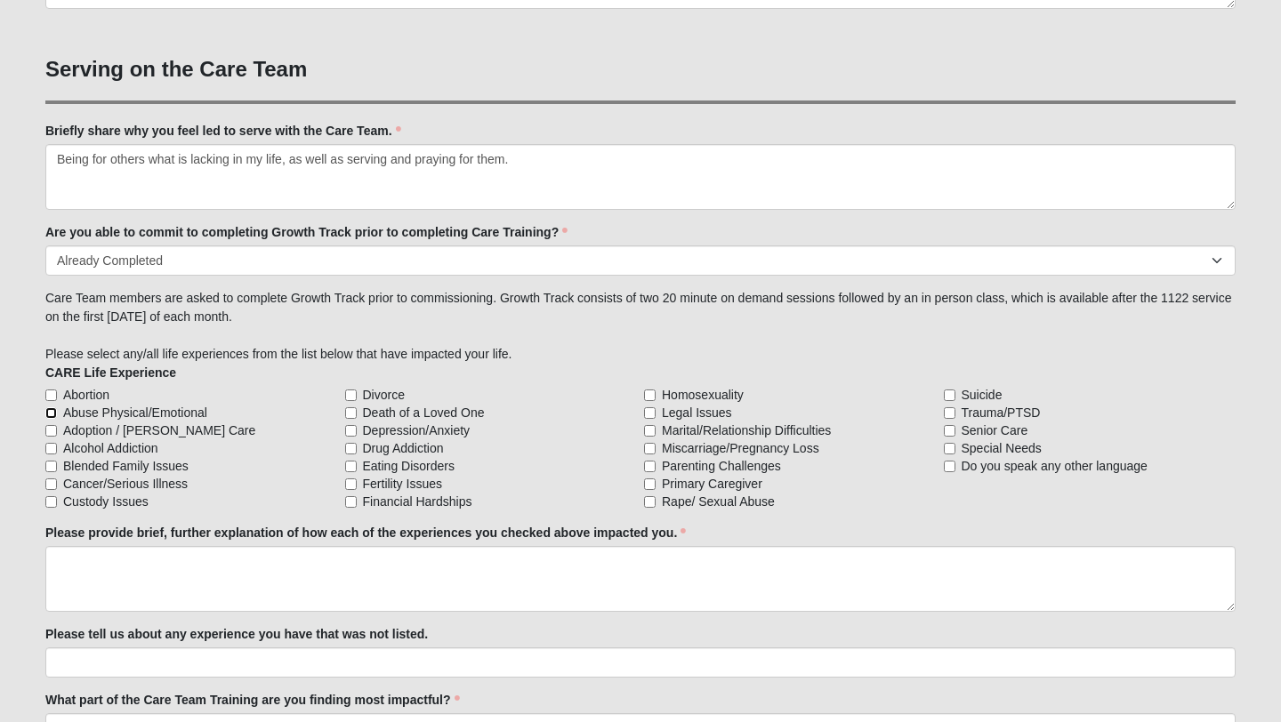
click at [50, 413] on input "Abuse Physical/Emotional" at bounding box center [51, 413] width 12 height 12
checkbox input "true"
click at [350, 396] on input "Divorce" at bounding box center [351, 396] width 12 height 12
checkbox input "true"
click at [352, 433] on input "Depression/Anxiety" at bounding box center [351, 431] width 12 height 12
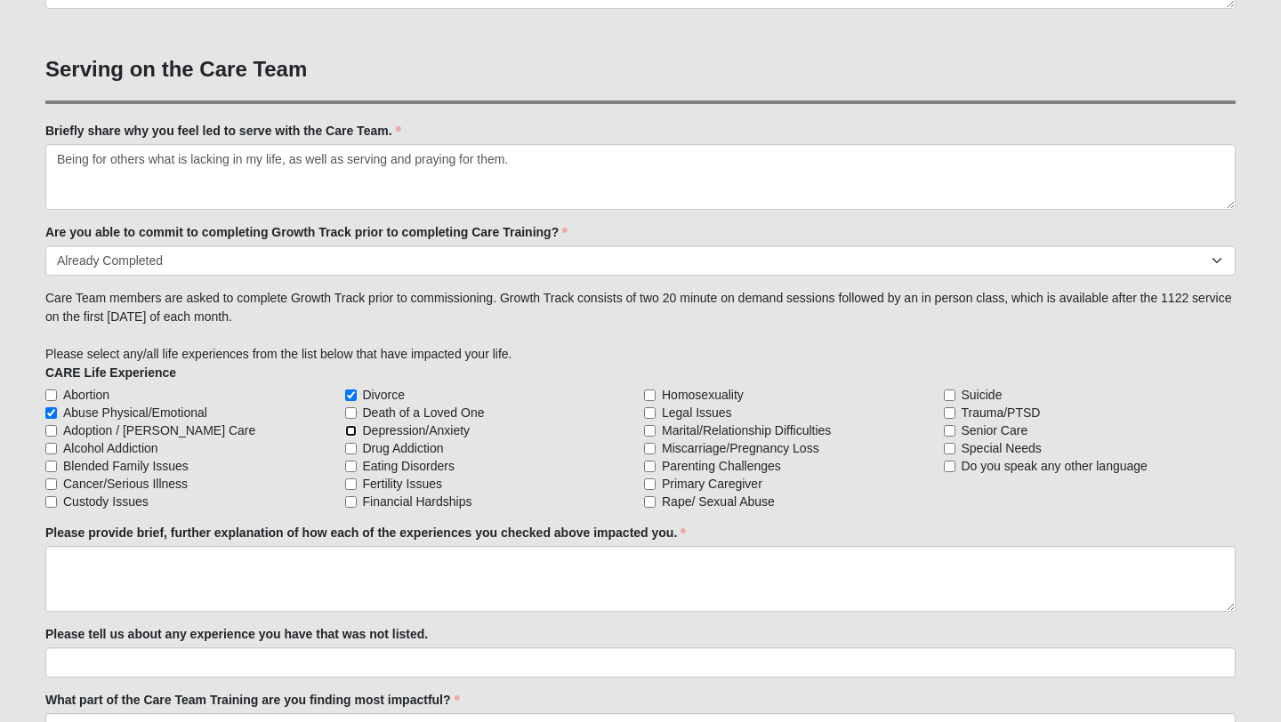
checkbox input "true"
click at [350, 469] on input "Eating Disorders" at bounding box center [351, 467] width 12 height 12
checkbox input "true"
click at [351, 504] on input "Financial Hardships" at bounding box center [351, 502] width 12 height 12
checkbox input "true"
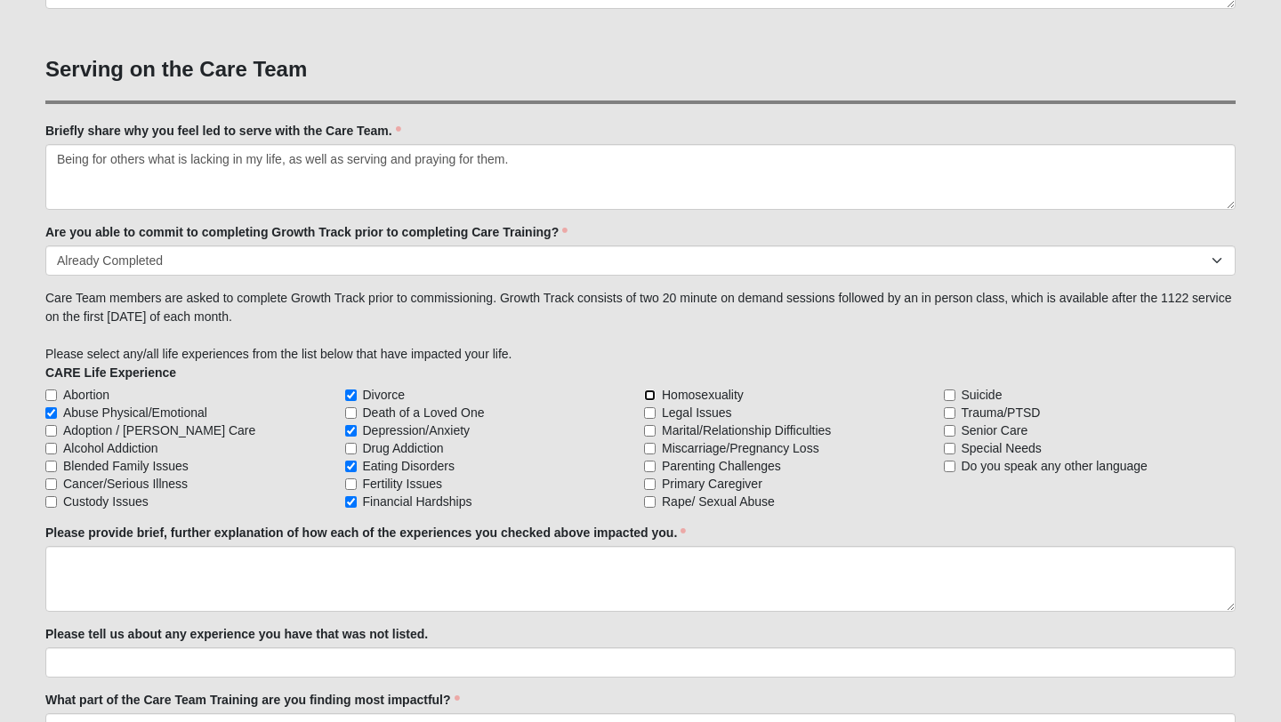
click at [652, 396] on input "Homosexuality" at bounding box center [650, 396] width 12 height 12
checkbox input "true"
click at [649, 429] on input "Marital/Relationship Difficulties" at bounding box center [650, 431] width 12 height 12
checkbox input "true"
click at [652, 470] on input "Parenting Challenges" at bounding box center [650, 467] width 12 height 12
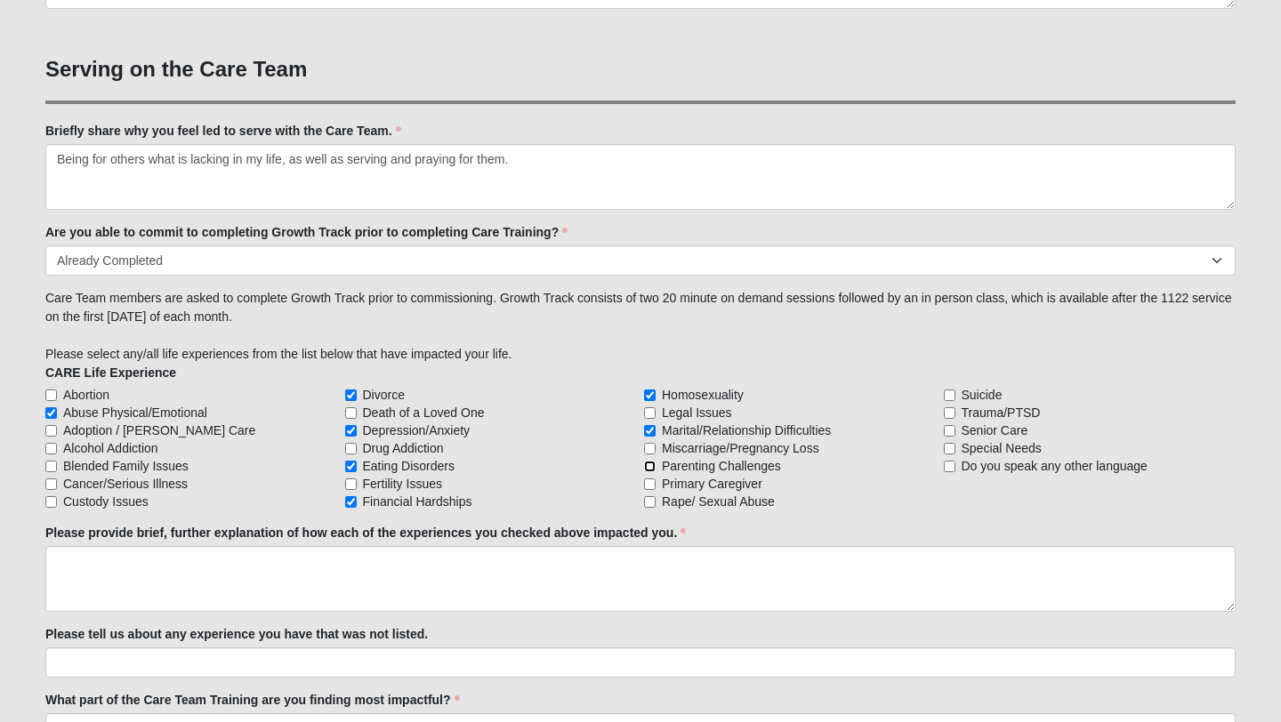
checkbox input "true"
click at [650, 500] on input "Rape/ Sexual Abuse" at bounding box center [650, 502] width 12 height 12
checkbox input "true"
click at [950, 396] on input "Suicide" at bounding box center [950, 396] width 12 height 12
checkbox input "true"
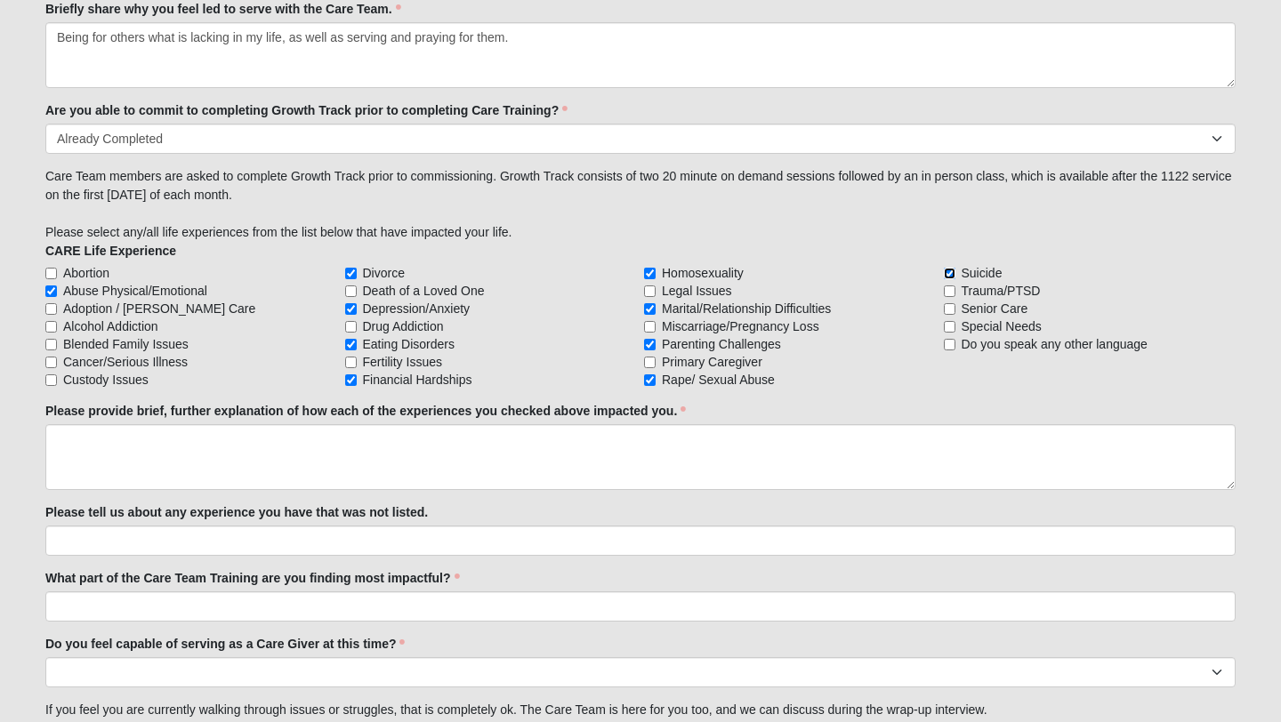
scroll to position [1721, 0]
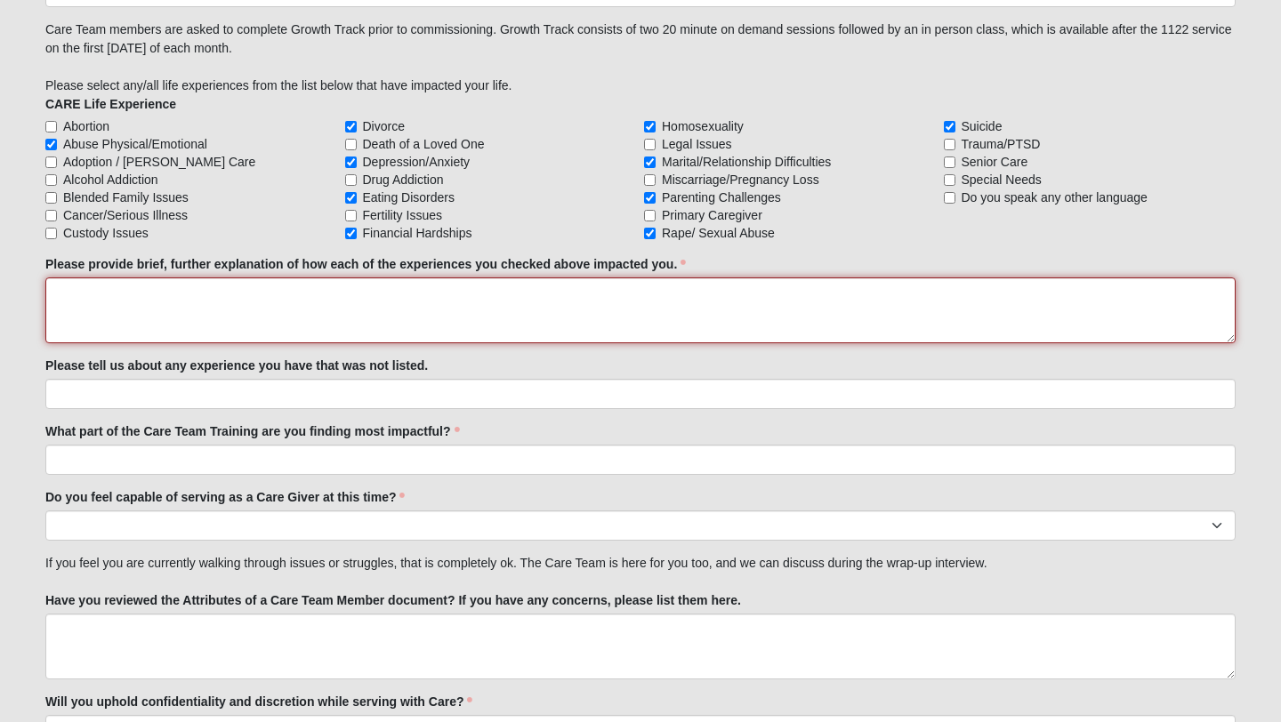
click at [186, 309] on textarea "Please provide brief, further explanation of how each of the experiences you ch…" at bounding box center [640, 310] width 1190 height 66
click at [537, 318] on textarea "Please provide brief, further explanation of how each of the experiences you ch…" at bounding box center [640, 310] width 1190 height 66
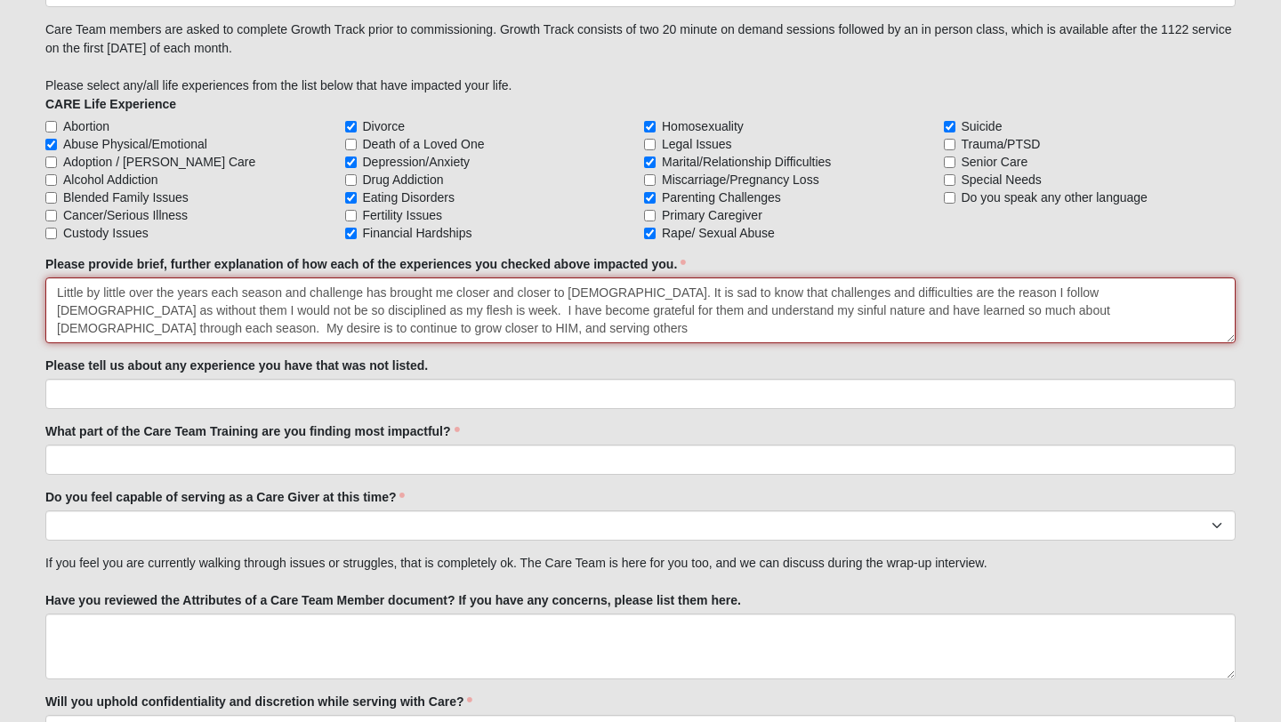
click at [96, 330] on textarea "Little by little over the years each season and challenge has brought me closer…" at bounding box center [640, 310] width 1190 height 66
click at [139, 333] on textarea "Little by little over the years each season and challenge has brought me closer…" at bounding box center [640, 310] width 1190 height 66
type textarea "Little by little over the years each season and challenge has brought me closer…"
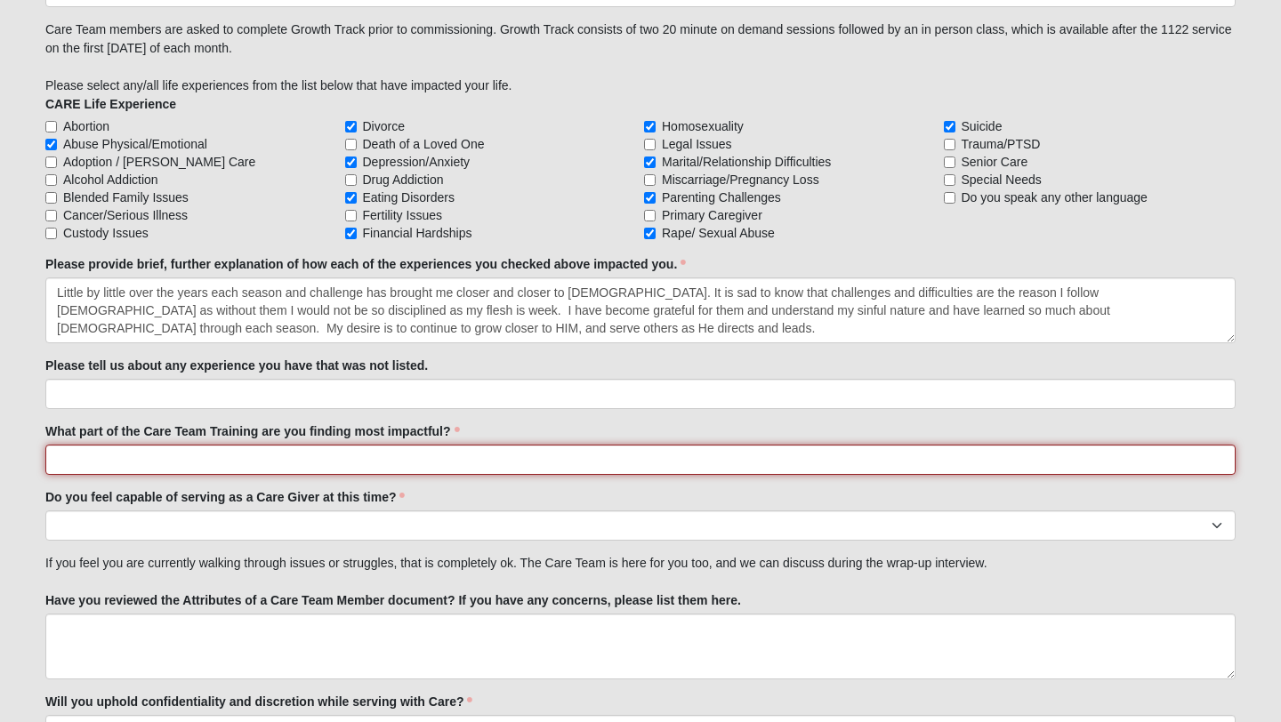
click at [91, 461] on input "What part of the Care Team Training are you finding most impactful?" at bounding box center [640, 460] width 1190 height 30
type input "Fellowship with others and the growth that comes from it."
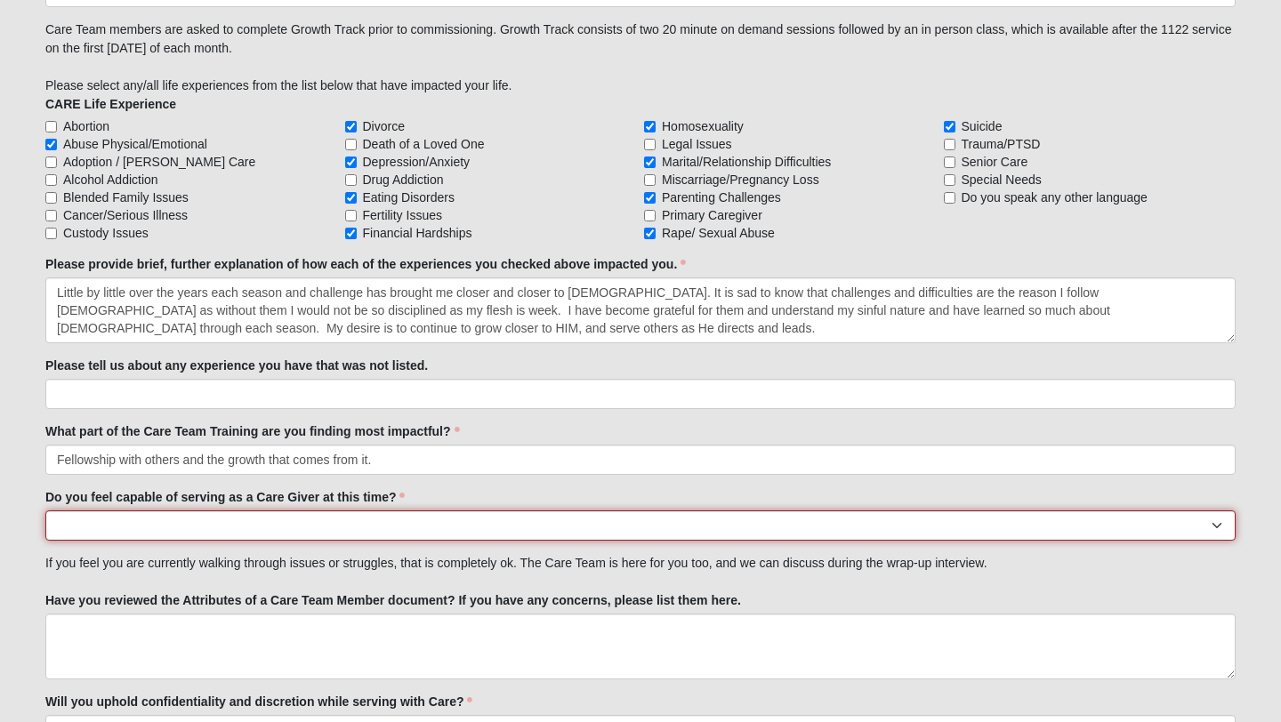
click at [149, 523] on select "No Yes" at bounding box center [640, 525] width 1190 height 30
select select "True"
click at [45, 510] on select "No Yes" at bounding box center [640, 525] width 1190 height 30
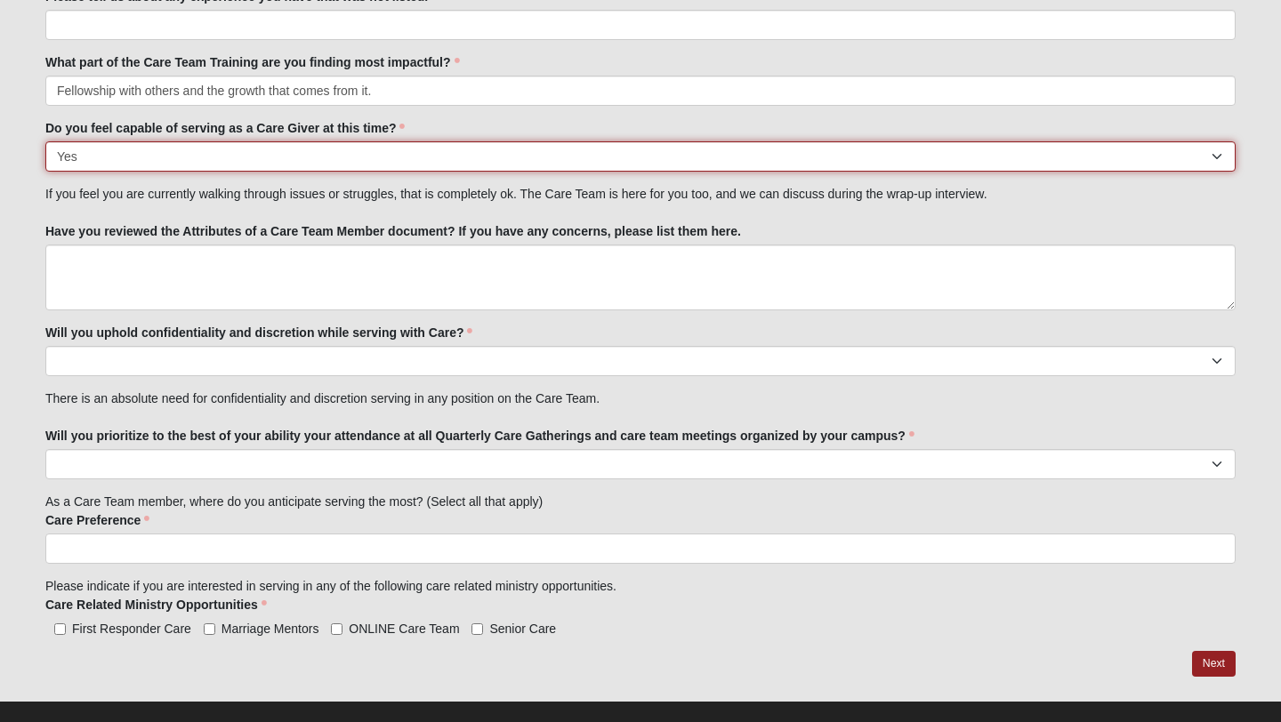
scroll to position [2115, 0]
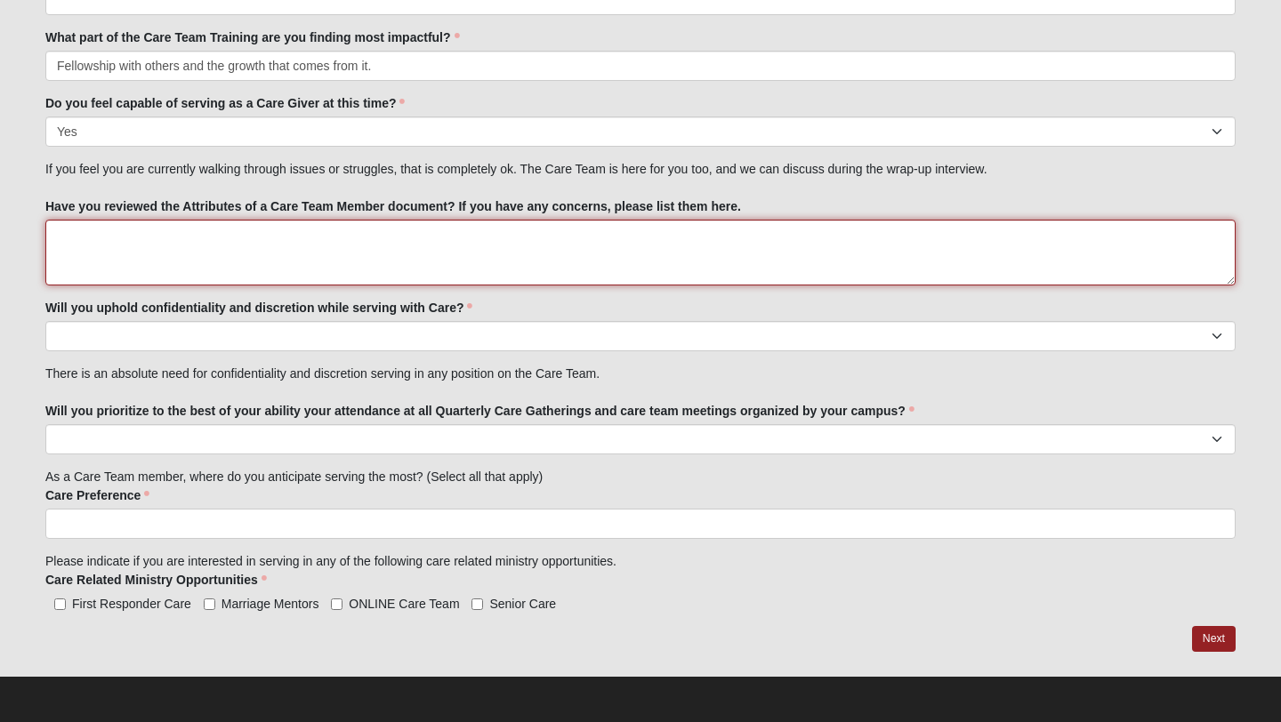
click at [114, 256] on textarea "Have you reviewed the Attributes of a Care Team Member document? If you have an…" at bounding box center [640, 253] width 1190 height 66
type textarea "Yes, no concerns."
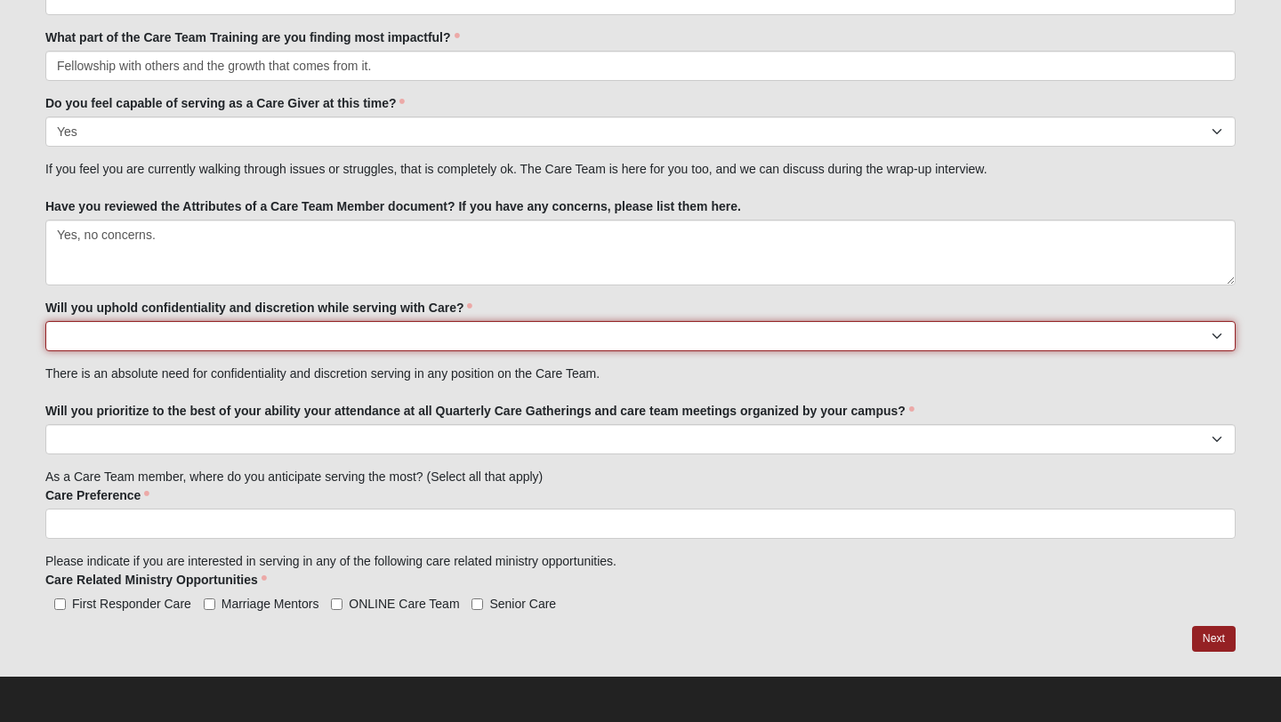
click at [87, 335] on select "No Yes" at bounding box center [640, 336] width 1190 height 30
select select "True"
click at [45, 321] on select "No Yes" at bounding box center [640, 336] width 1190 height 30
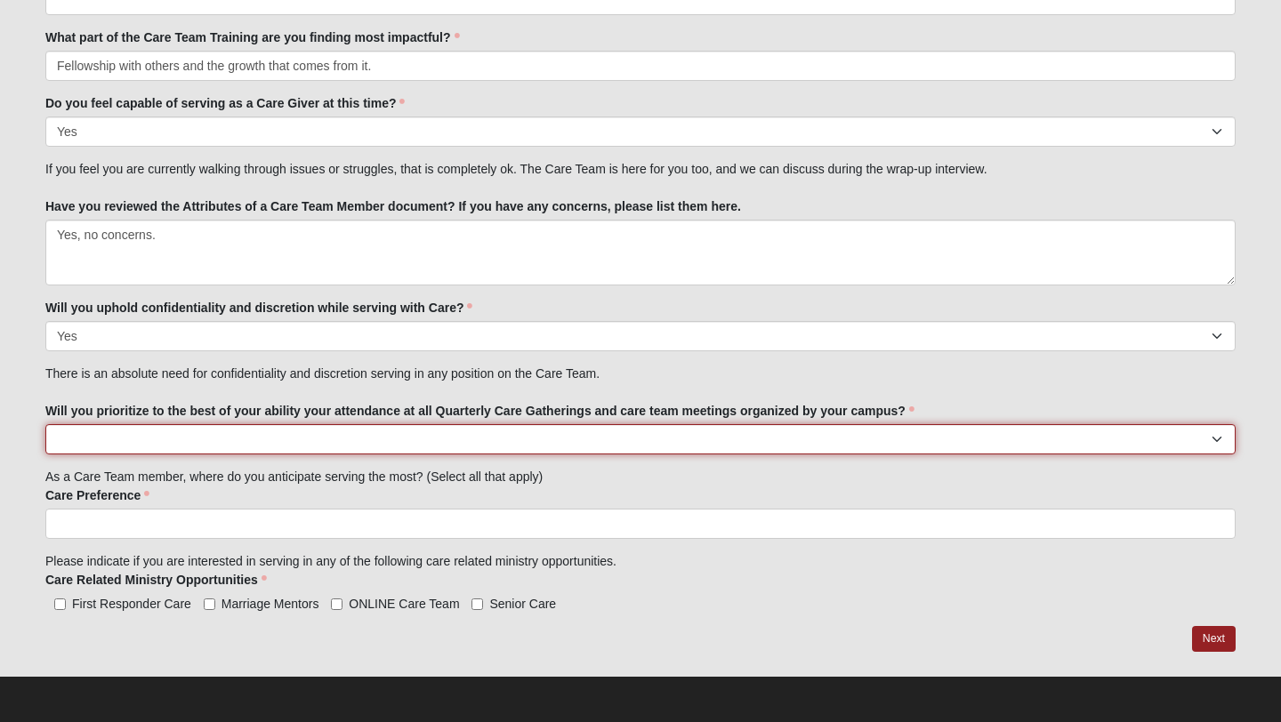
click at [101, 437] on select "No Yes" at bounding box center [640, 439] width 1190 height 30
click at [45, 424] on select "No Yes" at bounding box center [640, 439] width 1190 height 30
click at [218, 435] on select "No Yes" at bounding box center [640, 439] width 1190 height 30
select select "True"
click at [45, 424] on select "No Yes" at bounding box center [640, 439] width 1190 height 30
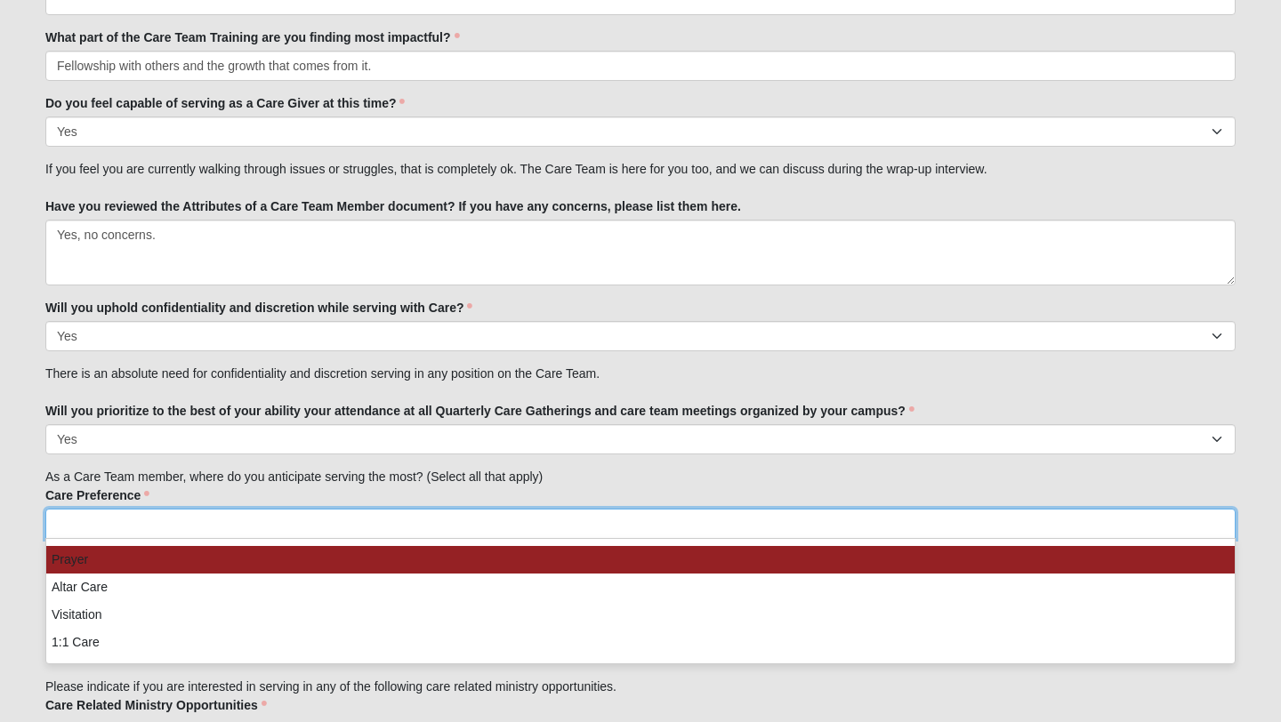
click at [87, 523] on input "search" at bounding box center [122, 524] width 152 height 28
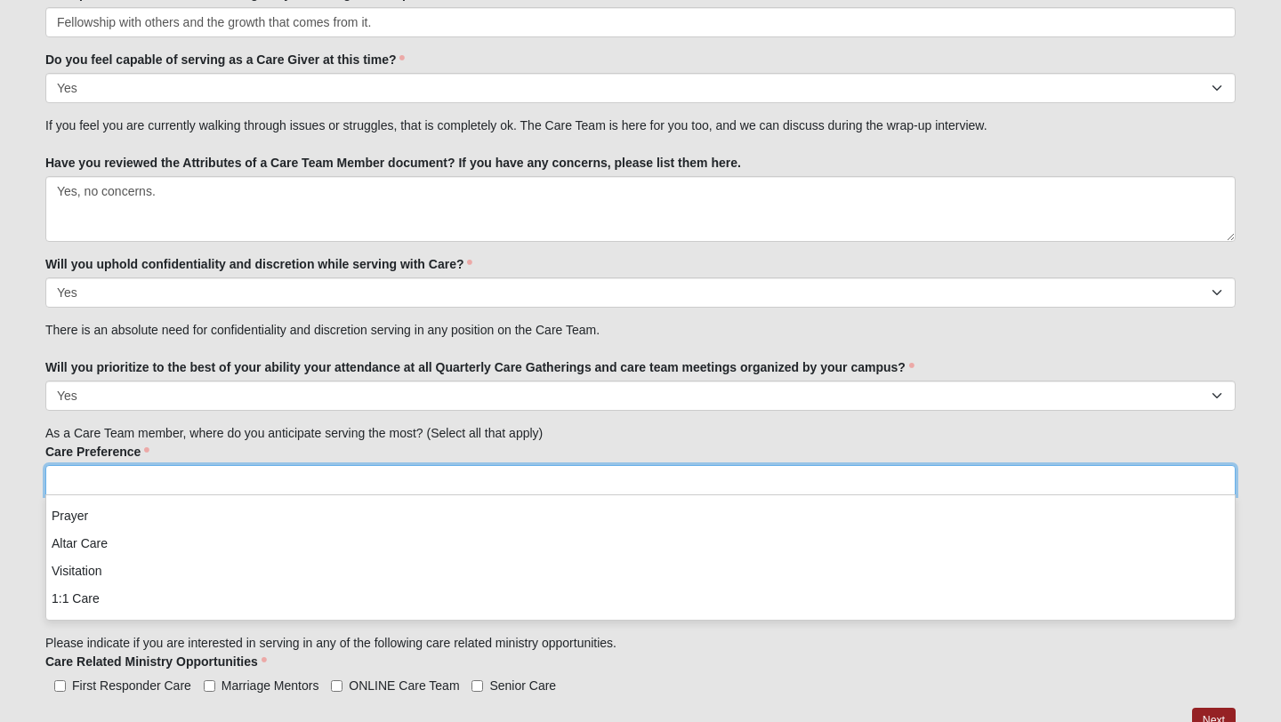
scroll to position [2162, 0]
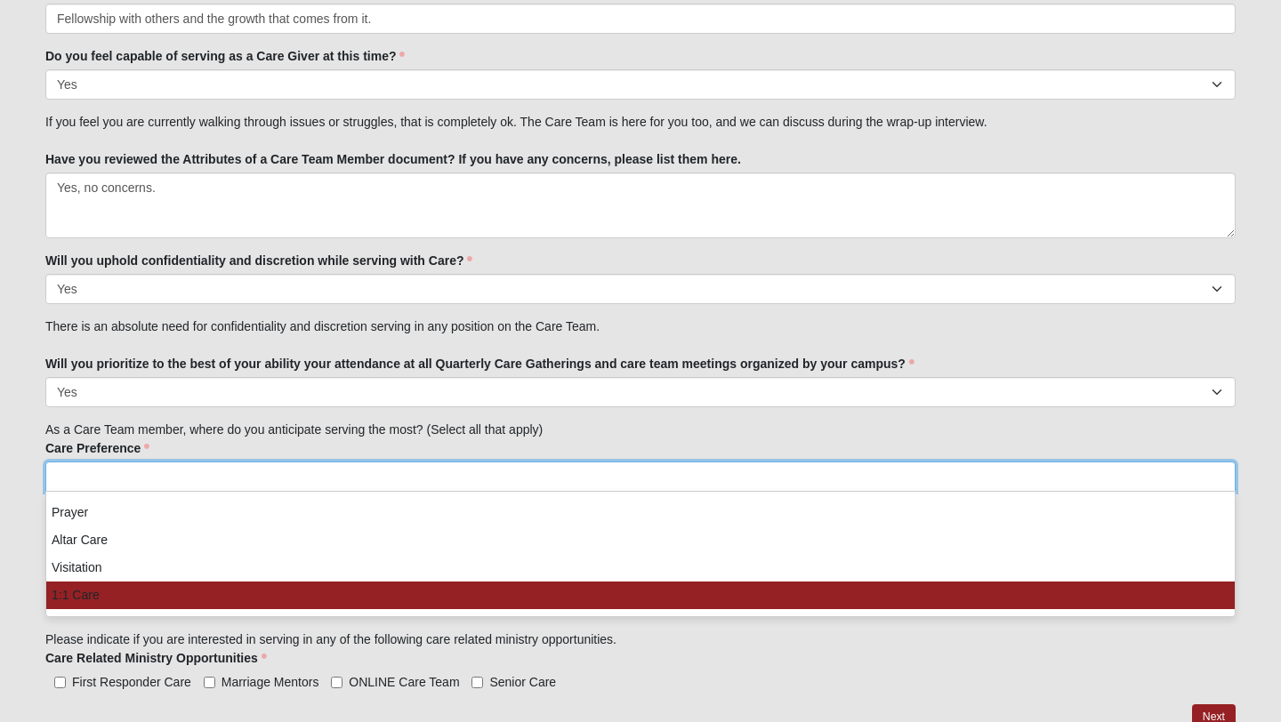
click at [88, 592] on li "1:1 Care" at bounding box center [640, 596] width 1188 height 28
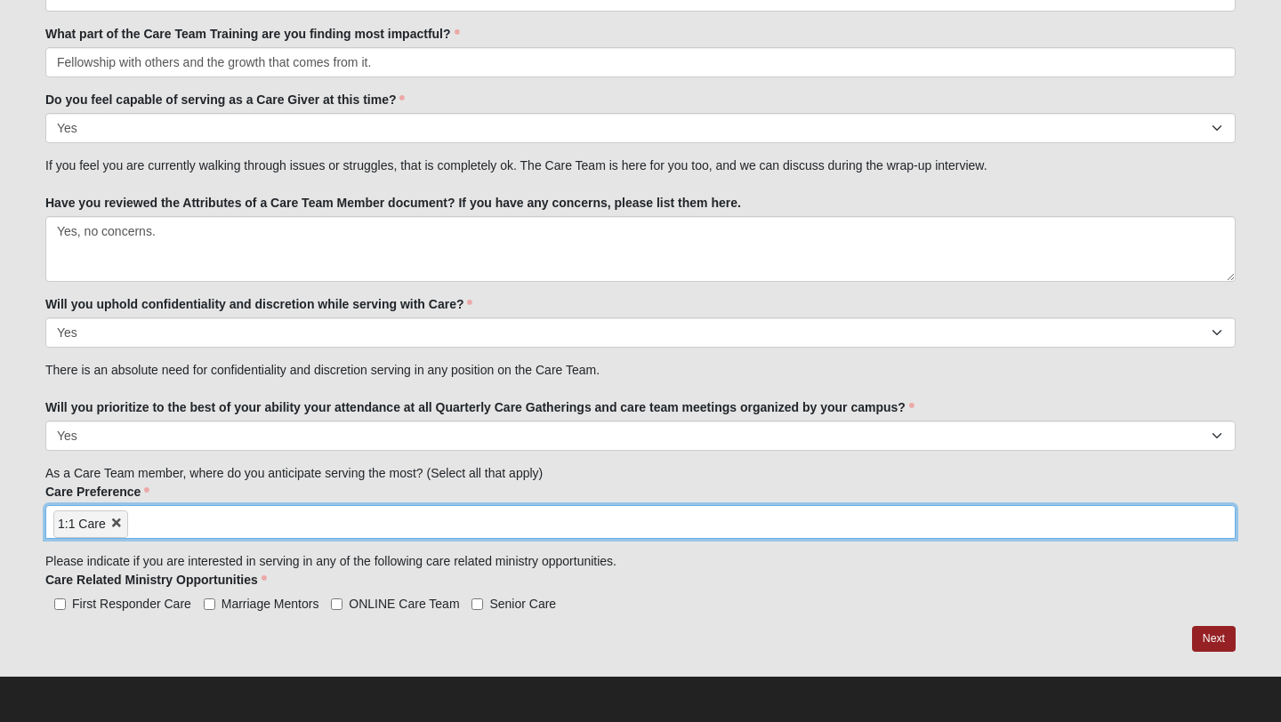
click at [383, 605] on span "ONLINE Care Team" at bounding box center [404, 604] width 110 height 14
click at [342, 605] on input "ONLINE Care Team" at bounding box center [337, 605] width 12 height 12
checkbox input "true"
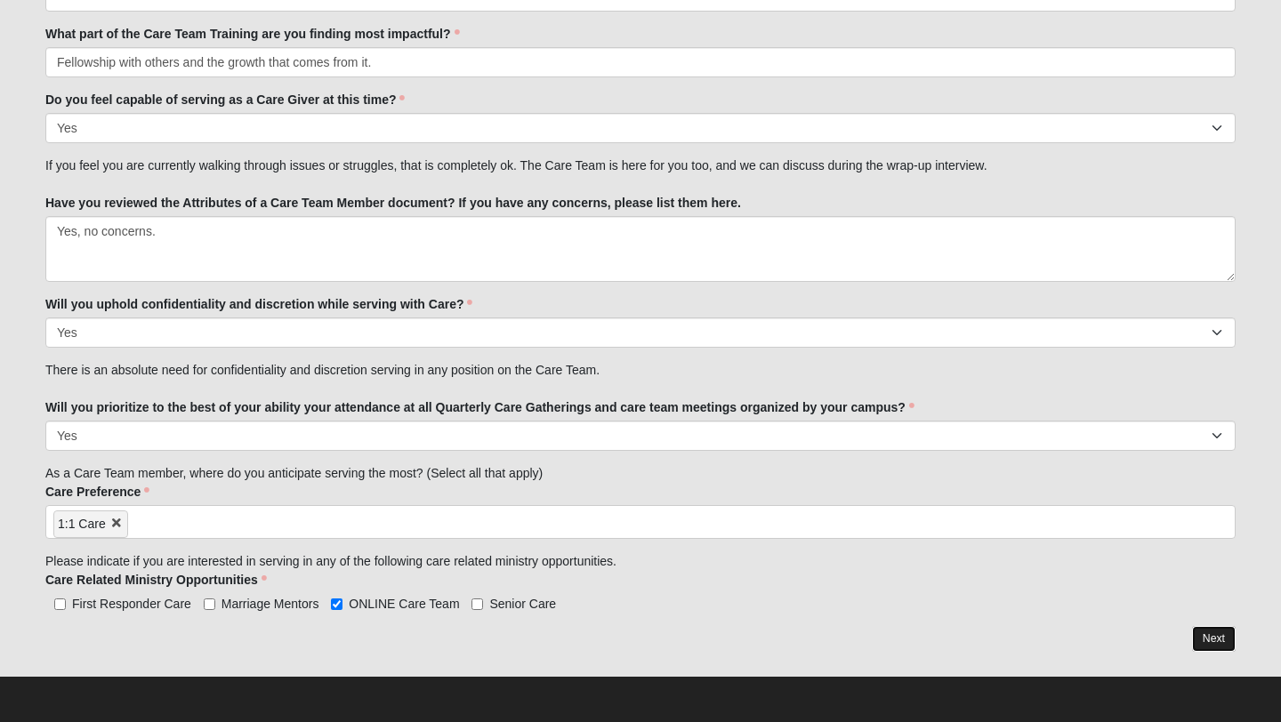
click at [1207, 637] on link "Next" at bounding box center [1214, 639] width 44 height 26
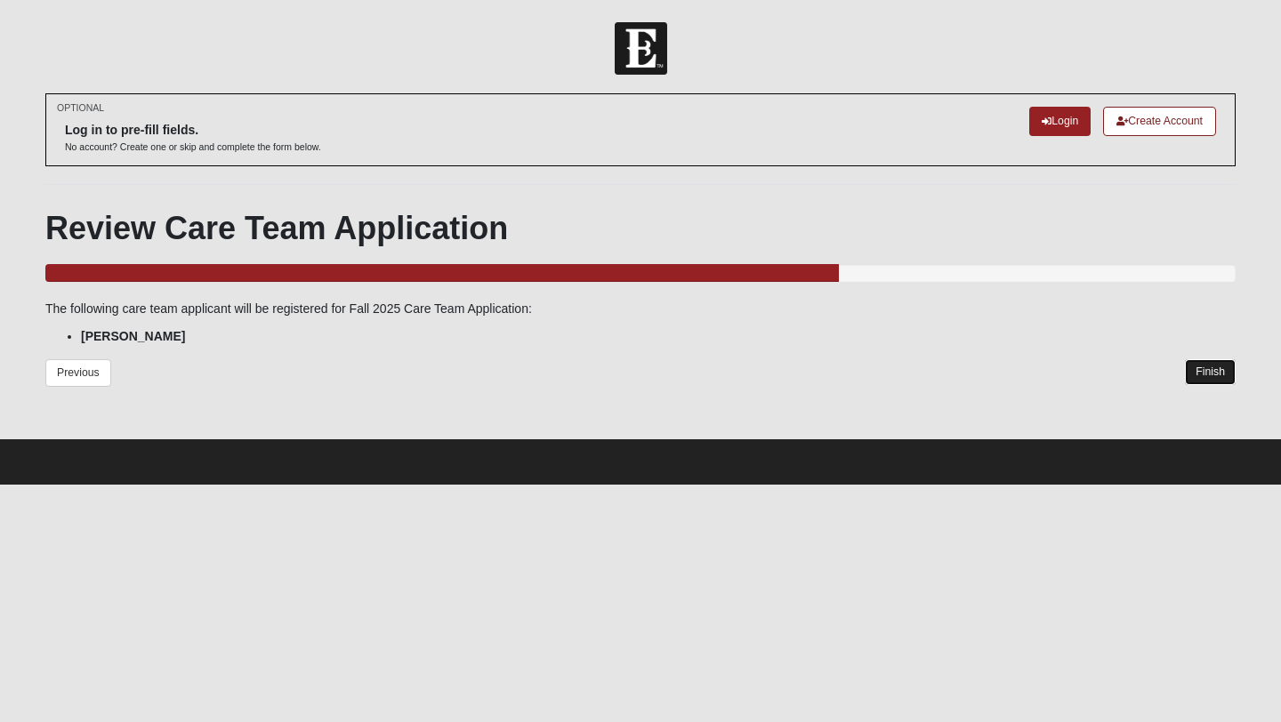
click at [1217, 375] on link "Finish" at bounding box center [1210, 372] width 51 height 26
